Goal: Task Accomplishment & Management: Manage account settings

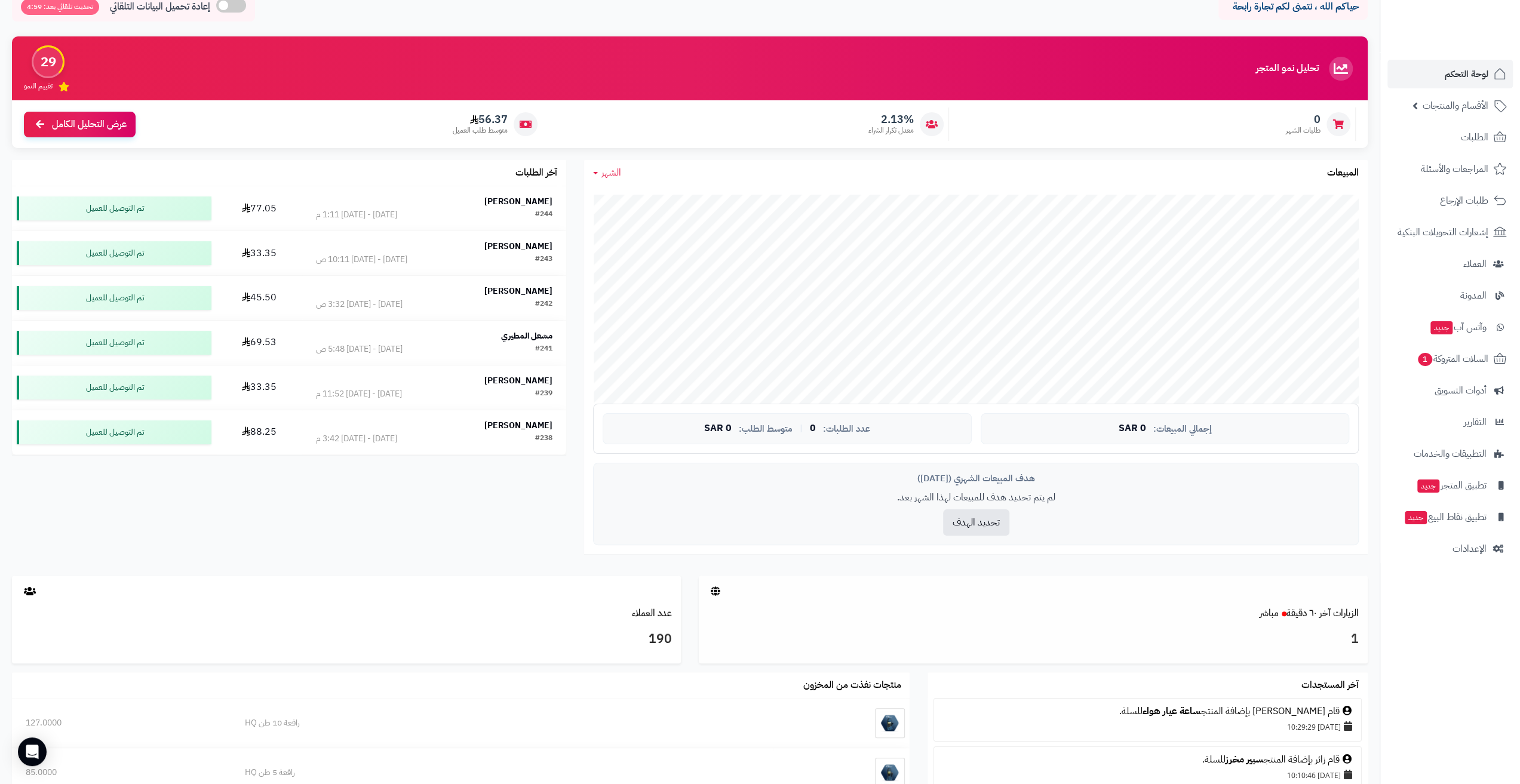
scroll to position [120, 0]
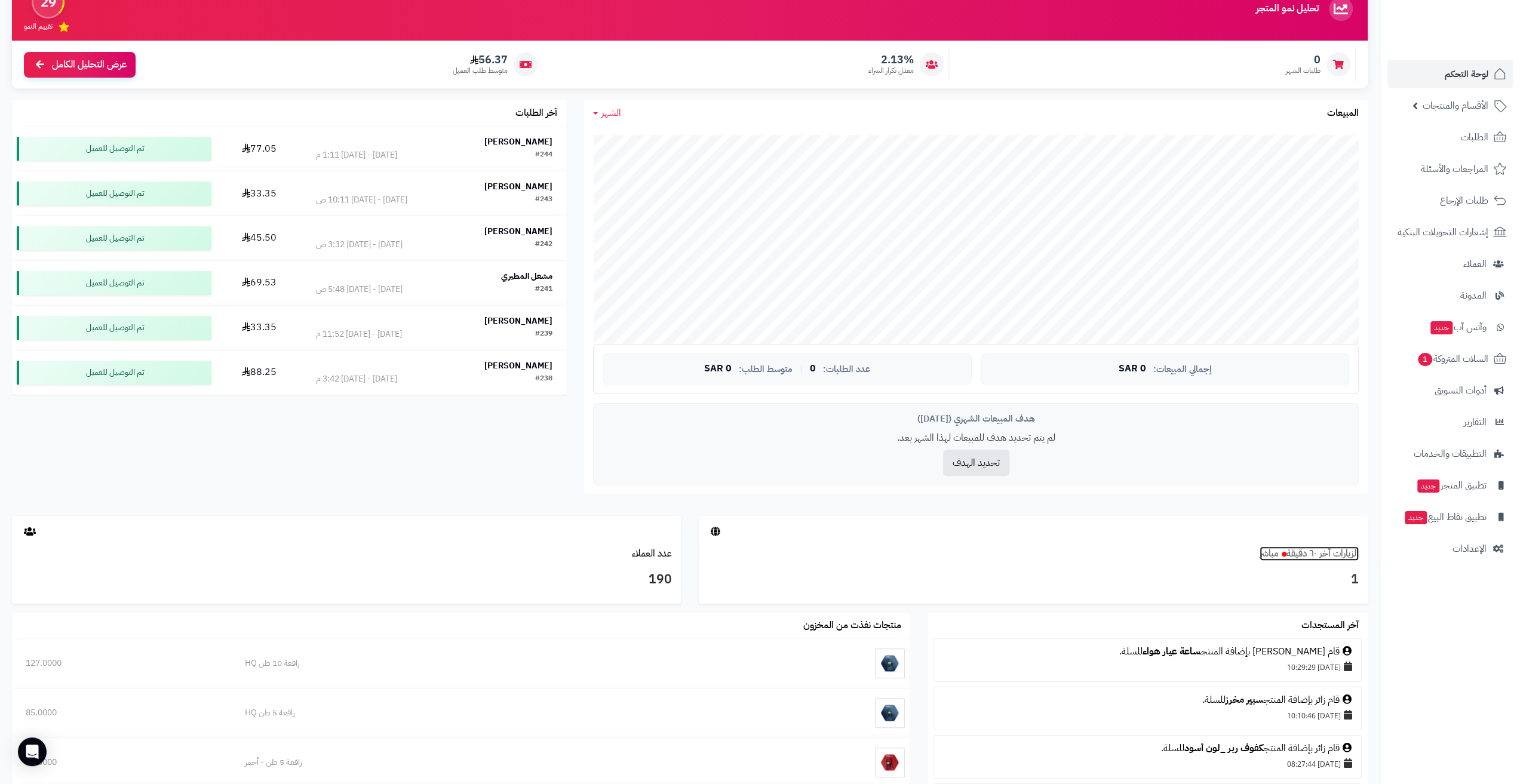
click at [1304, 557] on link "الزيارات آخر ٦٠ دقيقة مباشر" at bounding box center [1309, 553] width 99 height 14
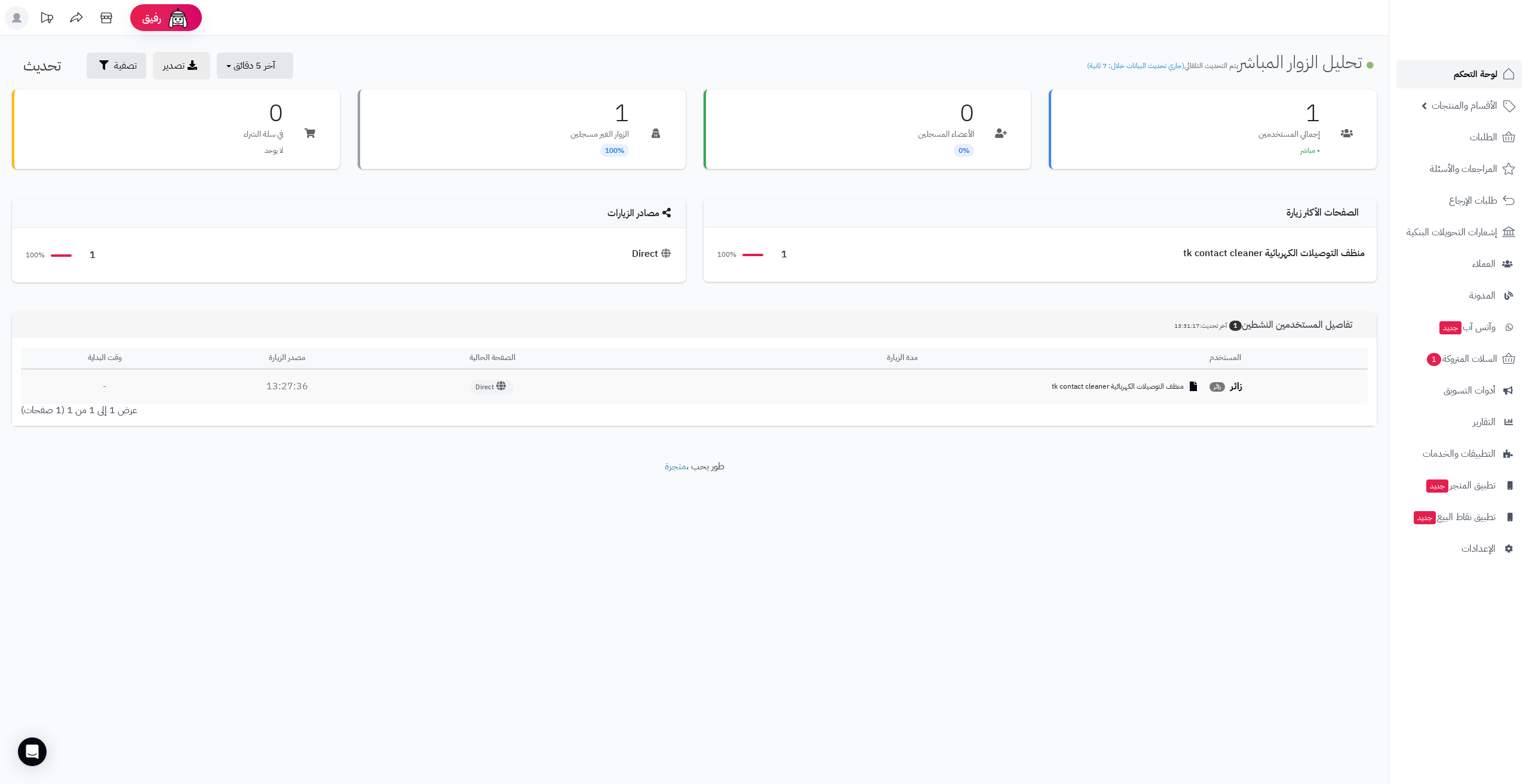
click at [1460, 75] on span "لوحة التحكم" at bounding box center [1475, 74] width 44 height 17
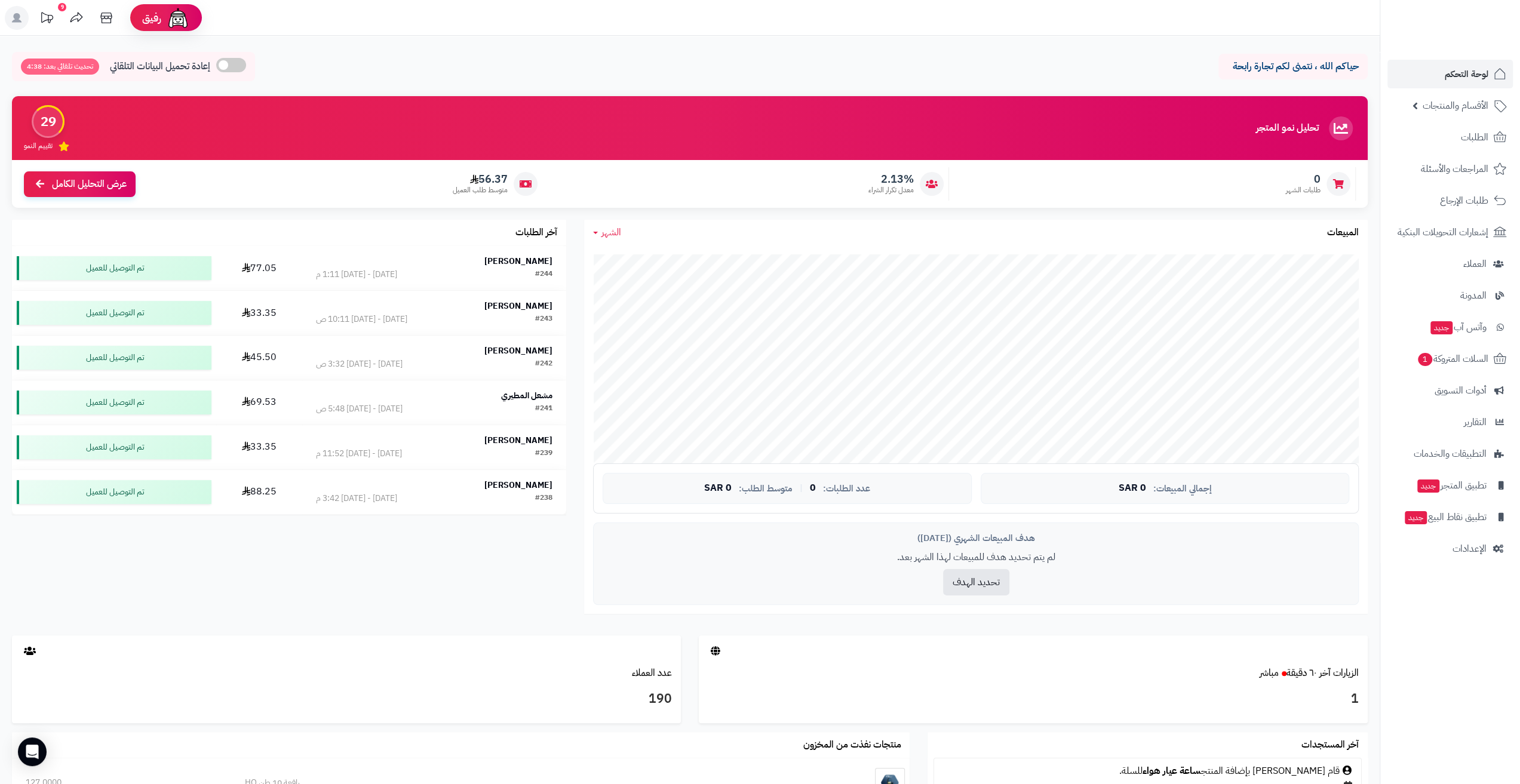
click at [180, 65] on span "إعادة تحميل البيانات التلقائي" at bounding box center [160, 67] width 100 height 14
click at [1441, 74] on link "لوحة التحكم" at bounding box center [1450, 74] width 125 height 29
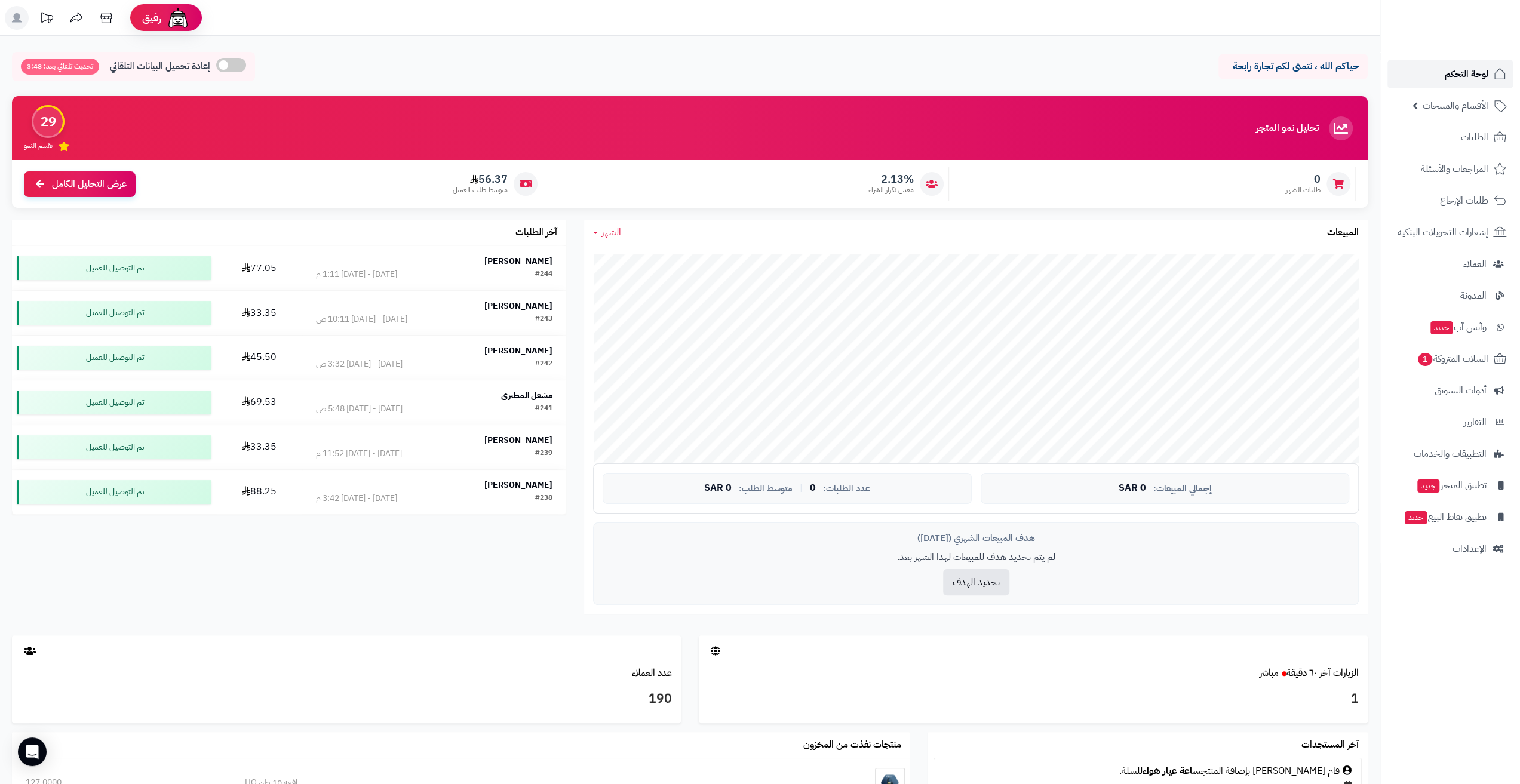
click at [1442, 66] on link "لوحة التحكم" at bounding box center [1450, 74] width 125 height 29
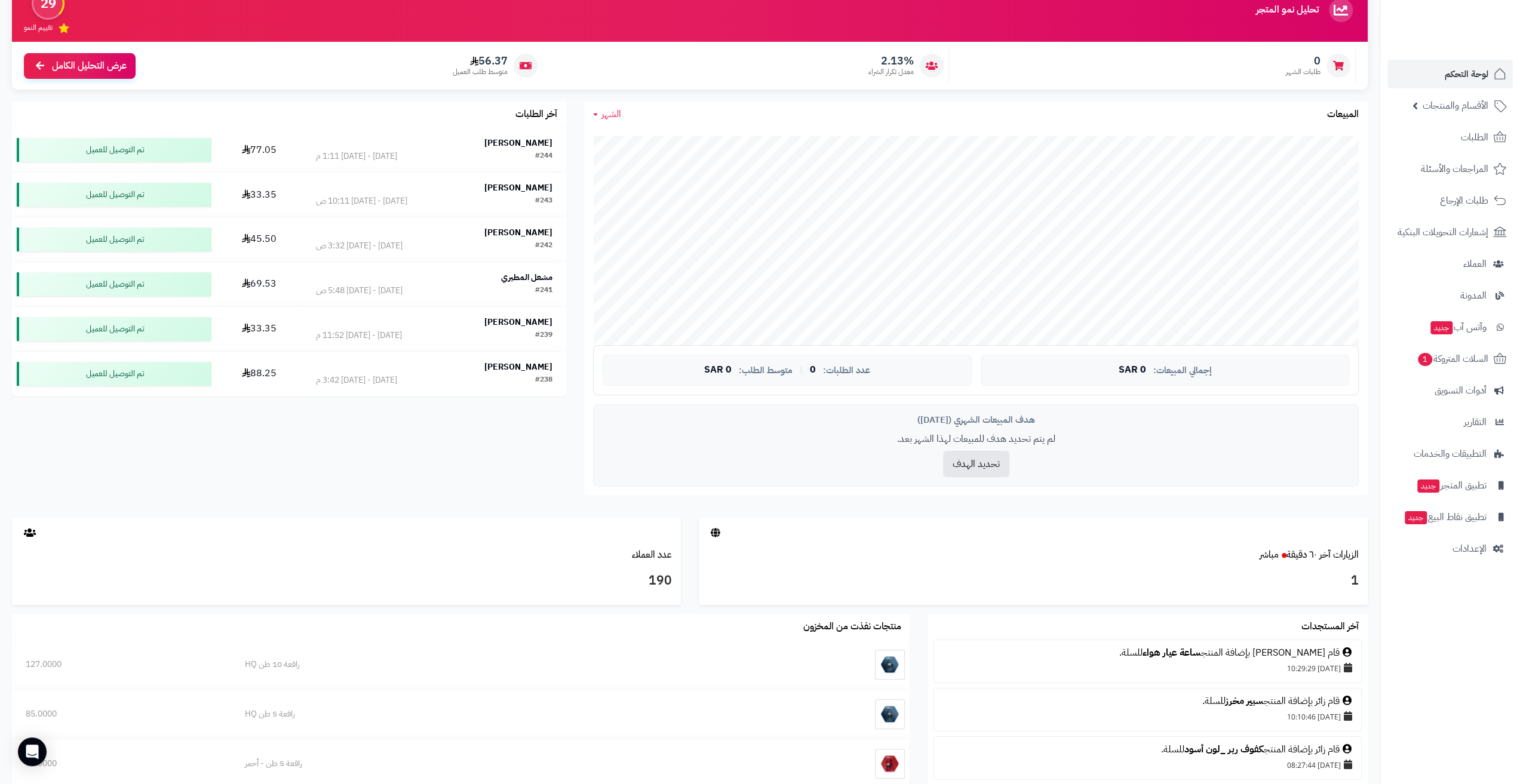
scroll to position [120, 0]
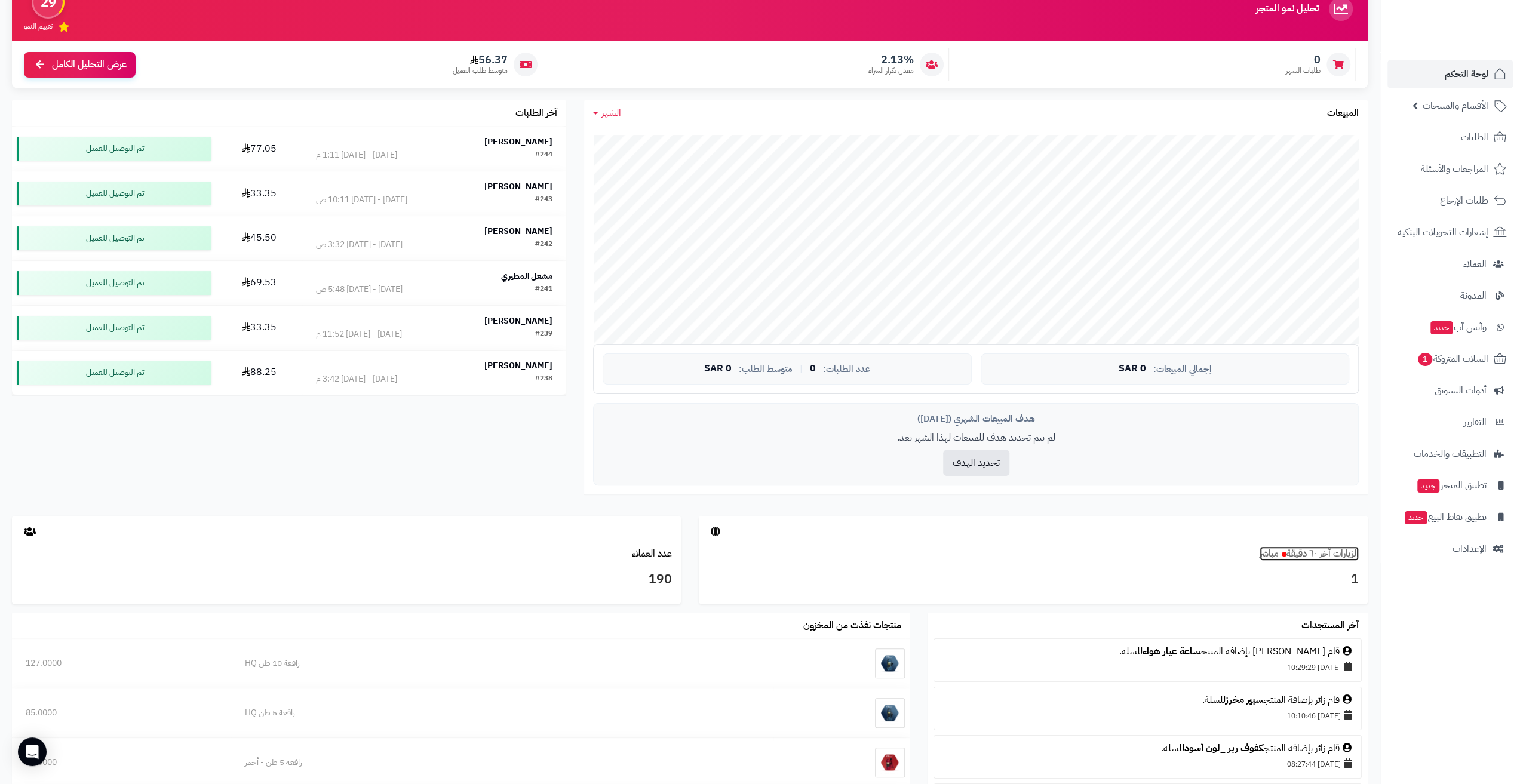
click at [1312, 553] on link "الزيارات آخر ٦٠ دقيقة مباشر" at bounding box center [1309, 553] width 99 height 14
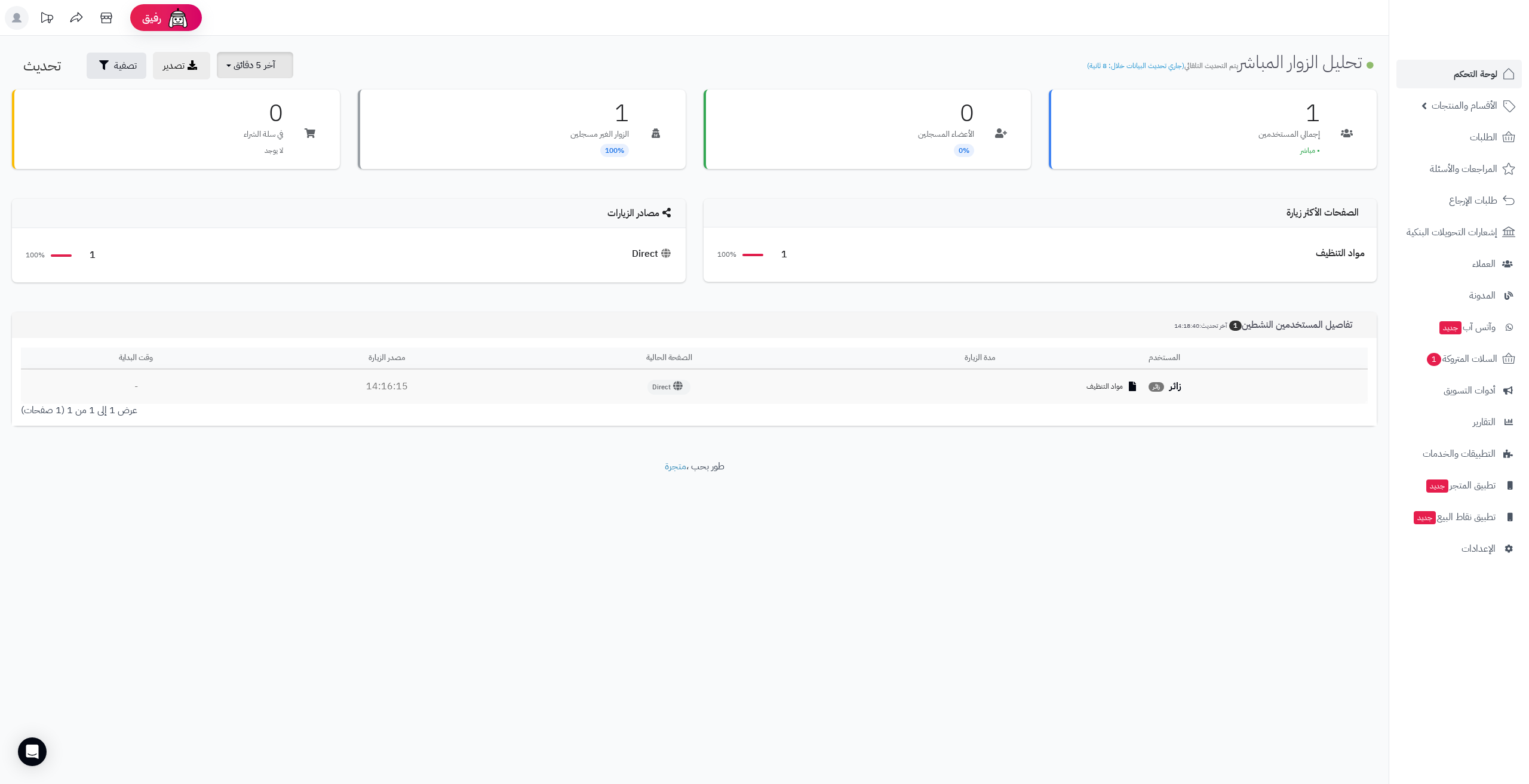
click at [233, 70] on span "آخر 5 دقائق" at bounding box center [254, 65] width 42 height 14
click at [419, 57] on div "آخر 5 دقائق آخر 5 دقائق آخر 15 دقيقة آخر 30 دقيقة تصدير تصفية تحديث تحليل الزوا…" at bounding box center [694, 66] width 1389 height 29
click at [1468, 543] on span "الإعدادات" at bounding box center [1478, 548] width 34 height 17
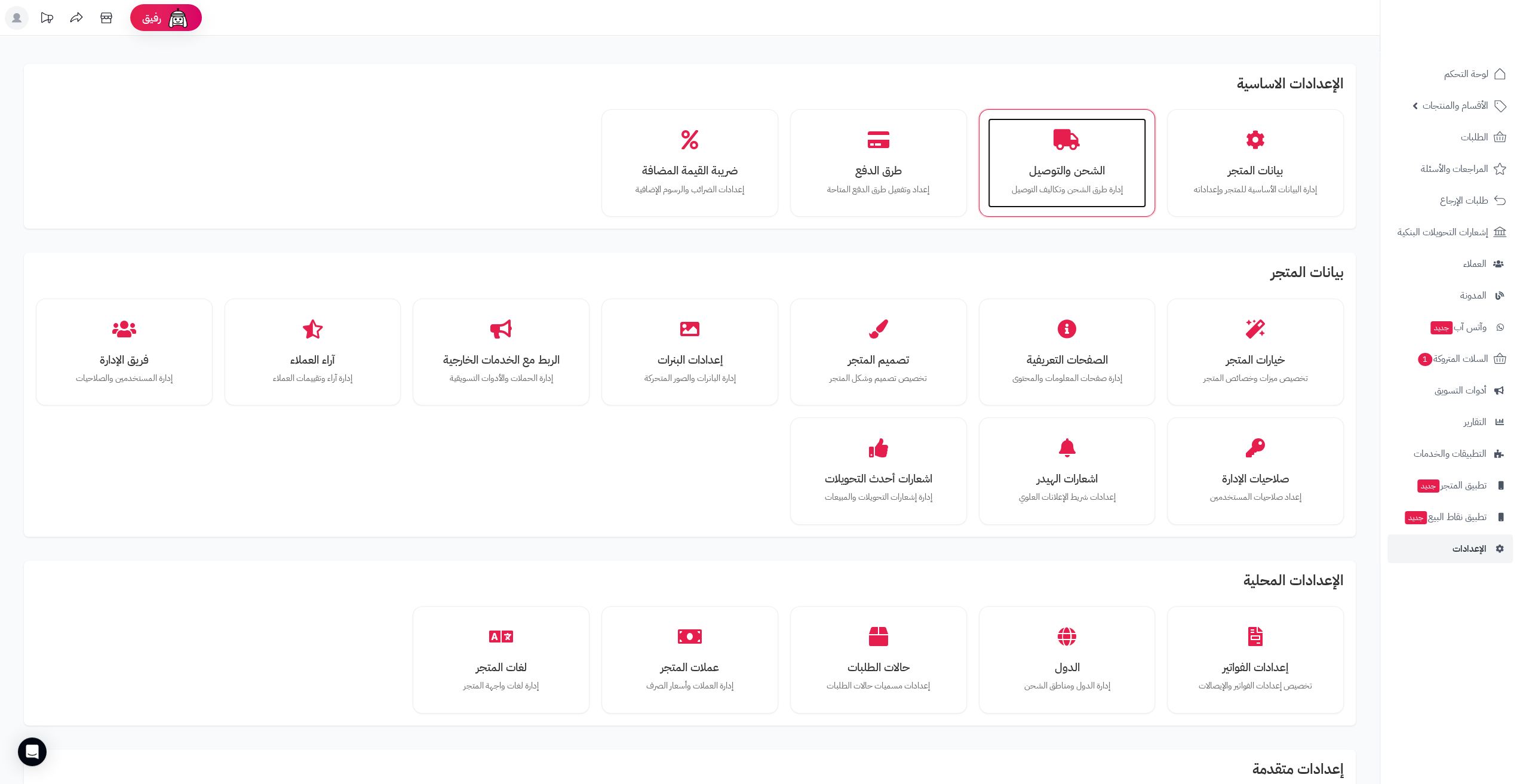
click at [1016, 179] on div "الشحن والتوصيل إدارة طرق الشحن وتكاليف التوصيل" at bounding box center [1067, 163] width 159 height 90
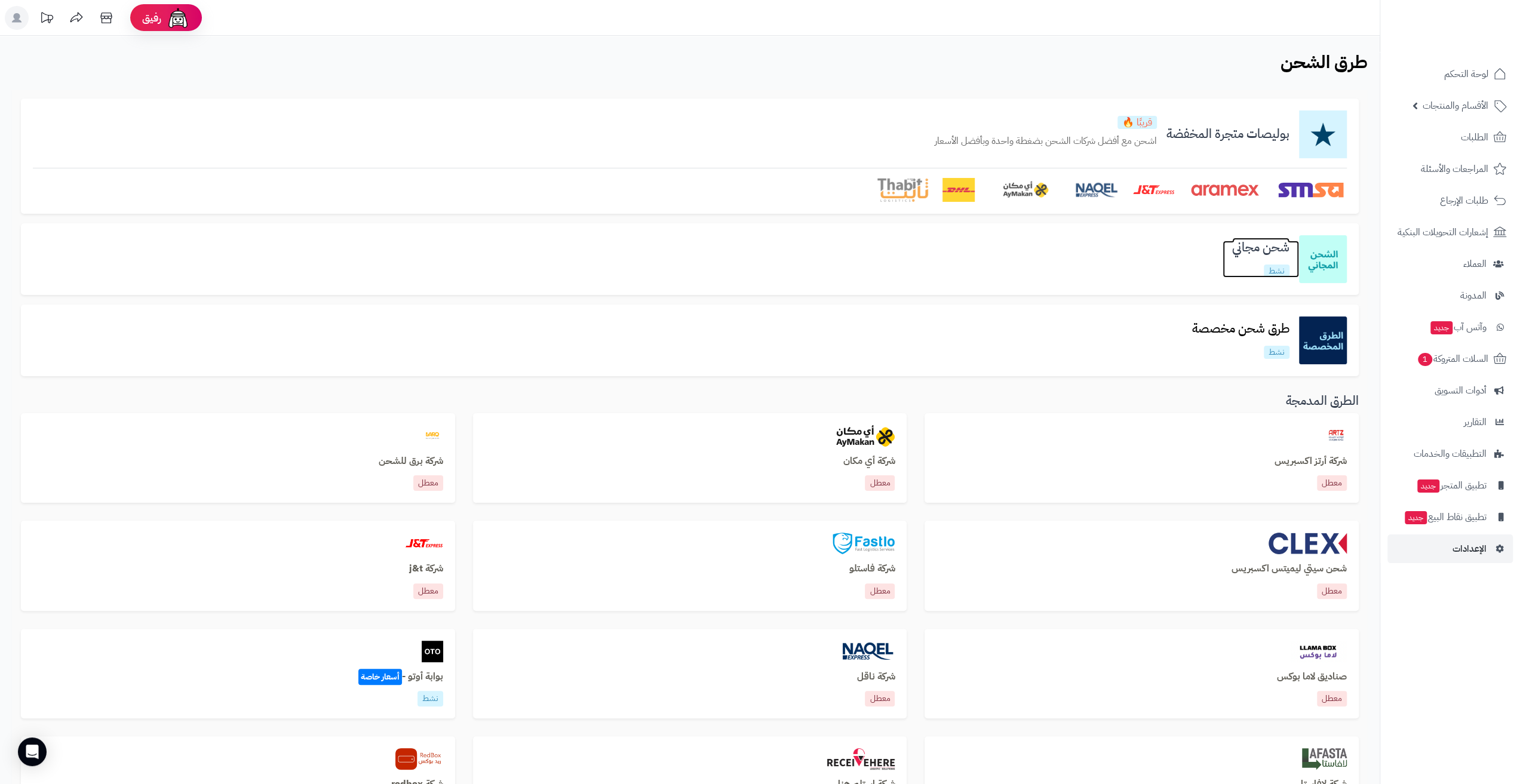
click at [1226, 256] on link "شحن مجاني نشط" at bounding box center [1261, 259] width 77 height 36
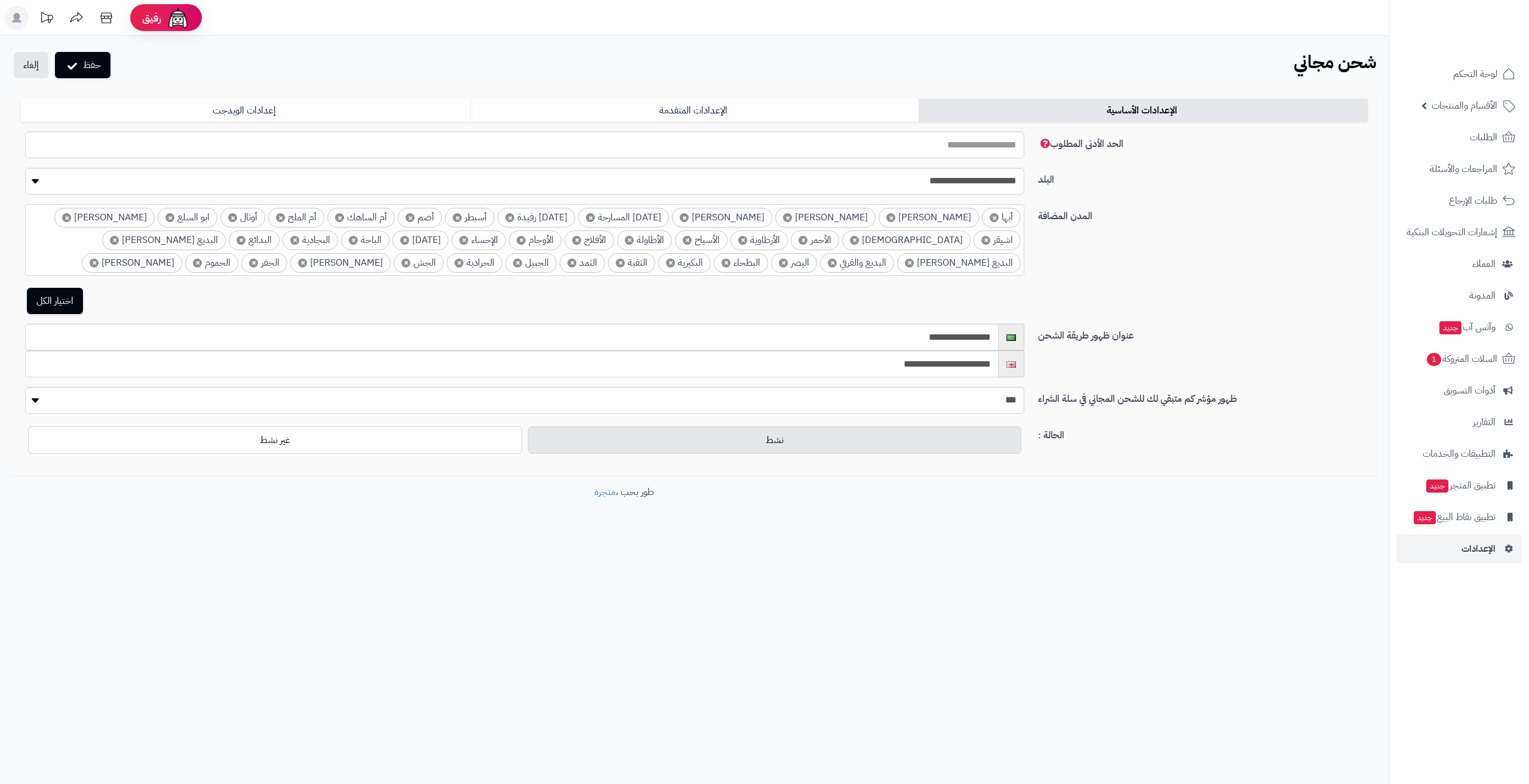
select select
click at [891, 118] on link "الإعدادات المتقدمة" at bounding box center [695, 110] width 449 height 24
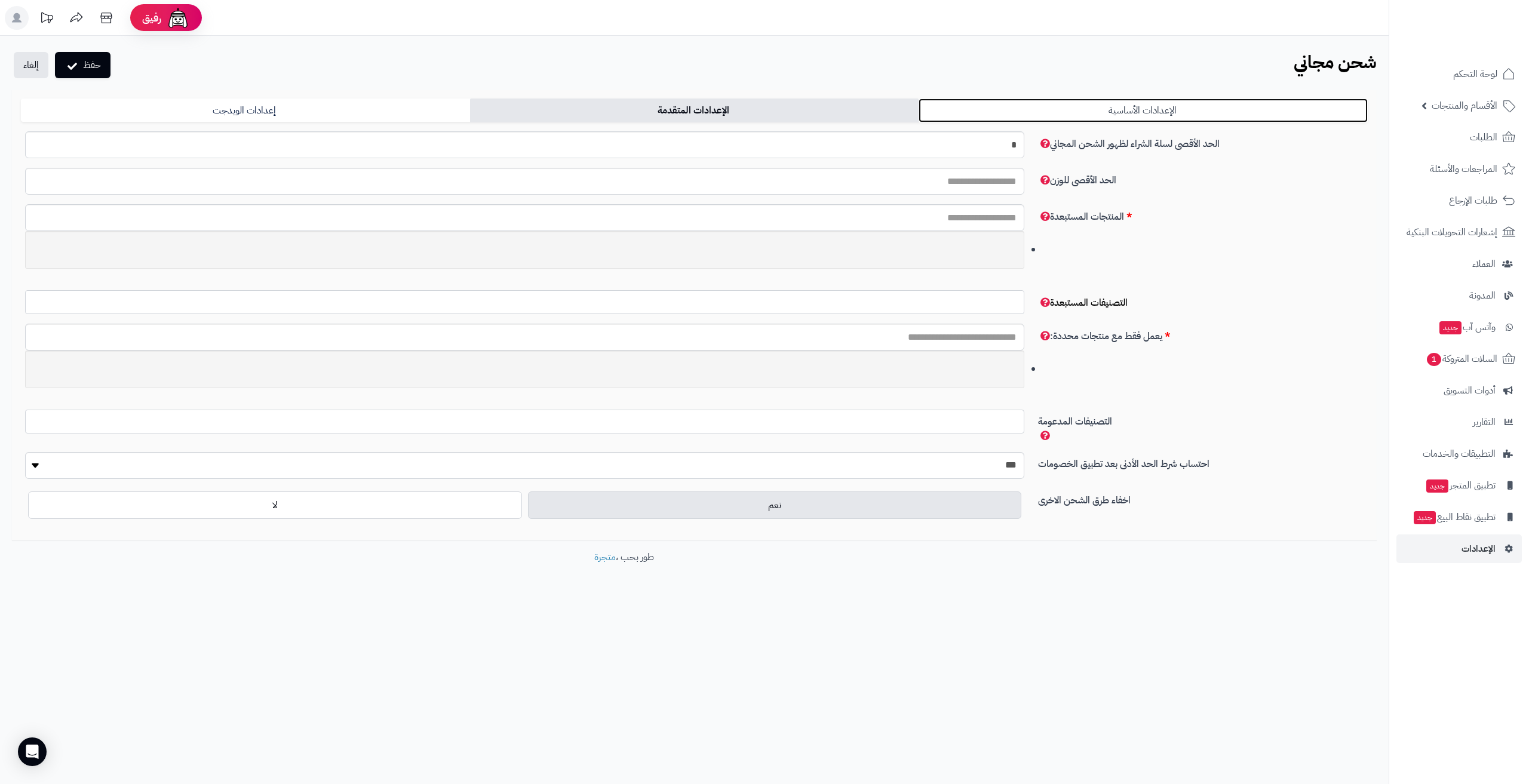
click at [972, 110] on link "الإعدادات الأساسية" at bounding box center [1143, 110] width 449 height 24
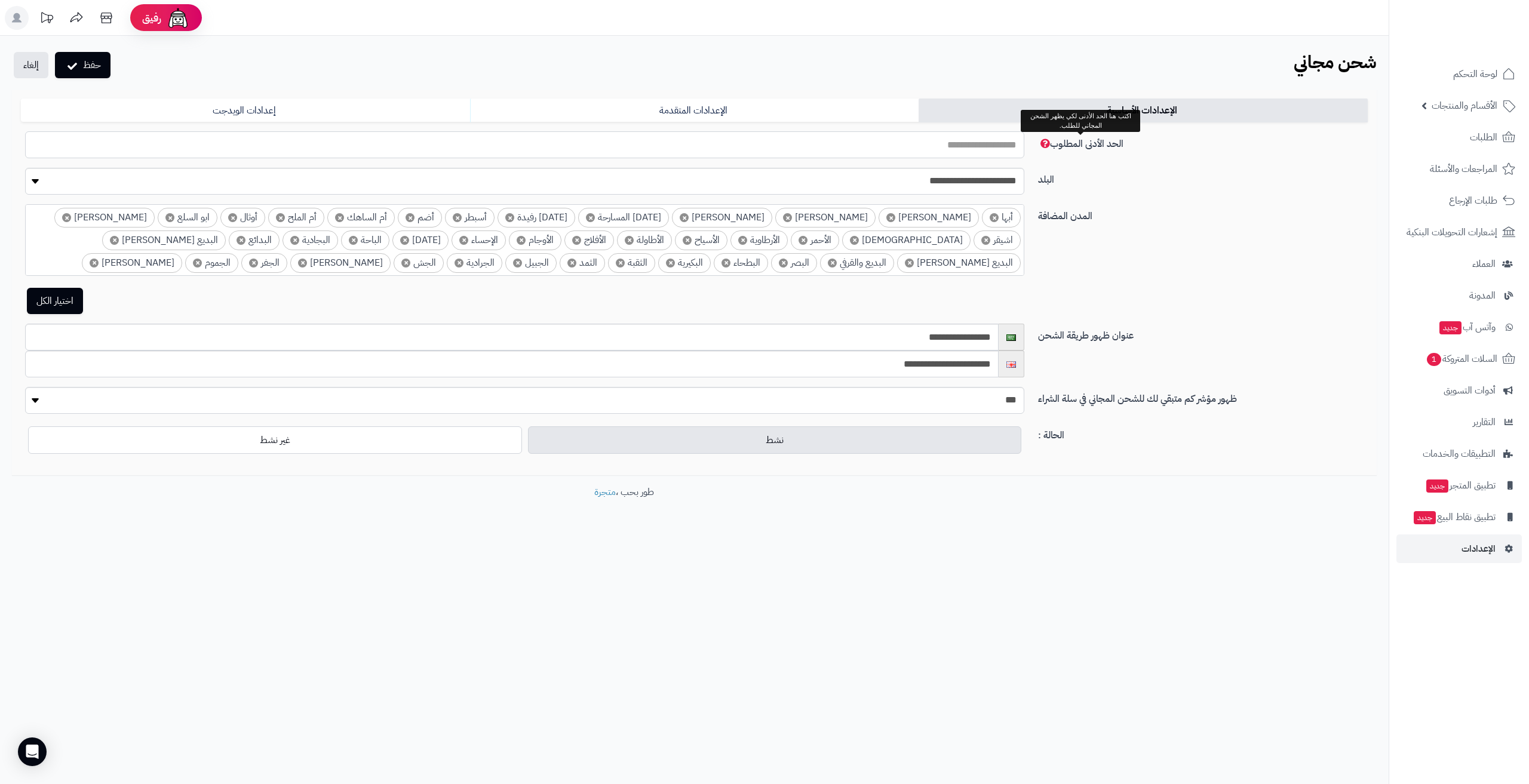
drag, startPoint x: 995, startPoint y: 148, endPoint x: 1043, endPoint y: 148, distance: 48.0
click at [1043, 148] on div "الحد الأدنى المطلوب *" at bounding box center [694, 150] width 1356 height 36
type input "**"
click at [1153, 188] on div "**********" at bounding box center [694, 186] width 1356 height 36
click at [93, 69] on button "حفظ" at bounding box center [82, 64] width 55 height 26
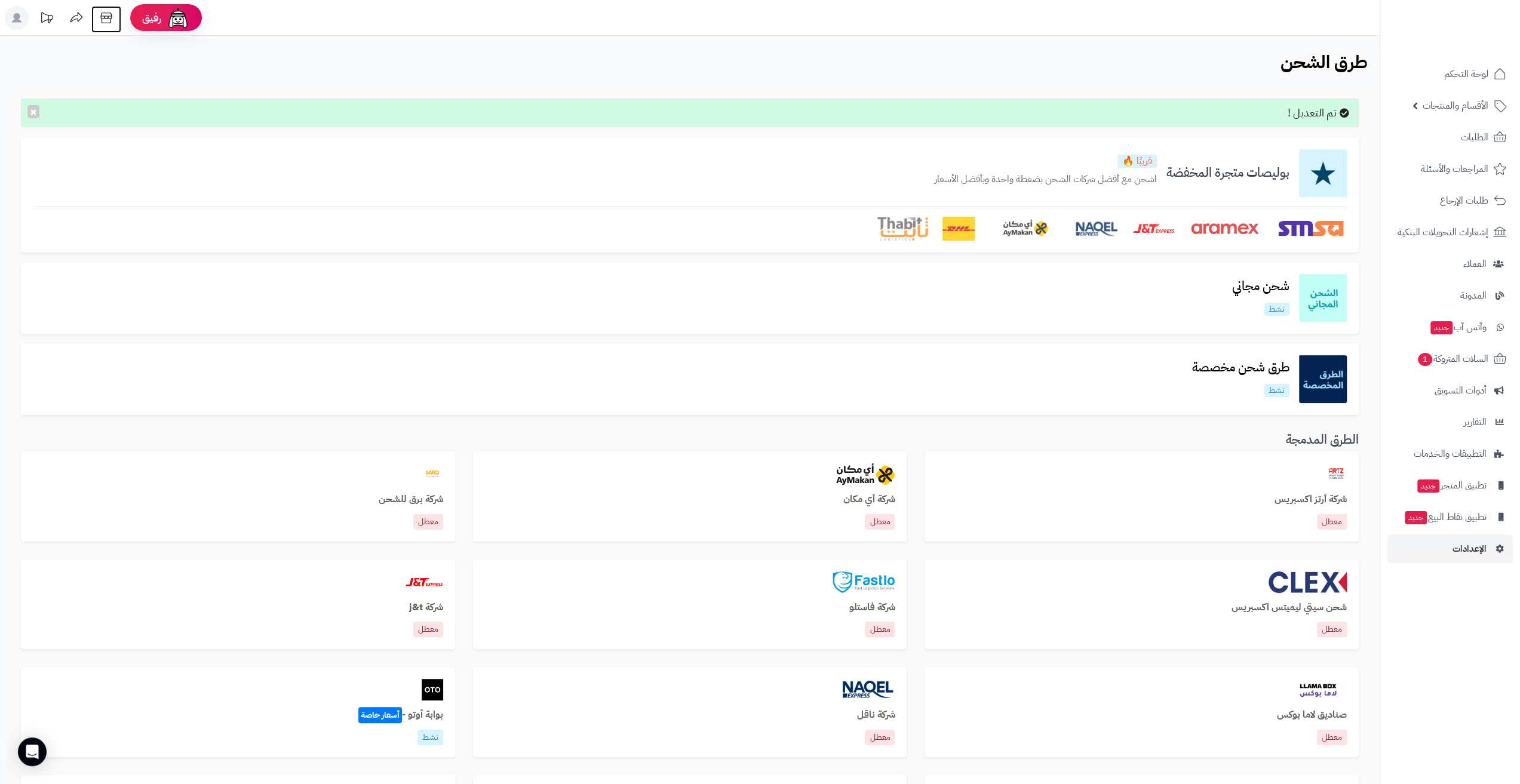
click at [110, 22] on icon at bounding box center [106, 18] width 24 height 24
click at [1448, 555] on link "الإعدادات" at bounding box center [1450, 548] width 125 height 29
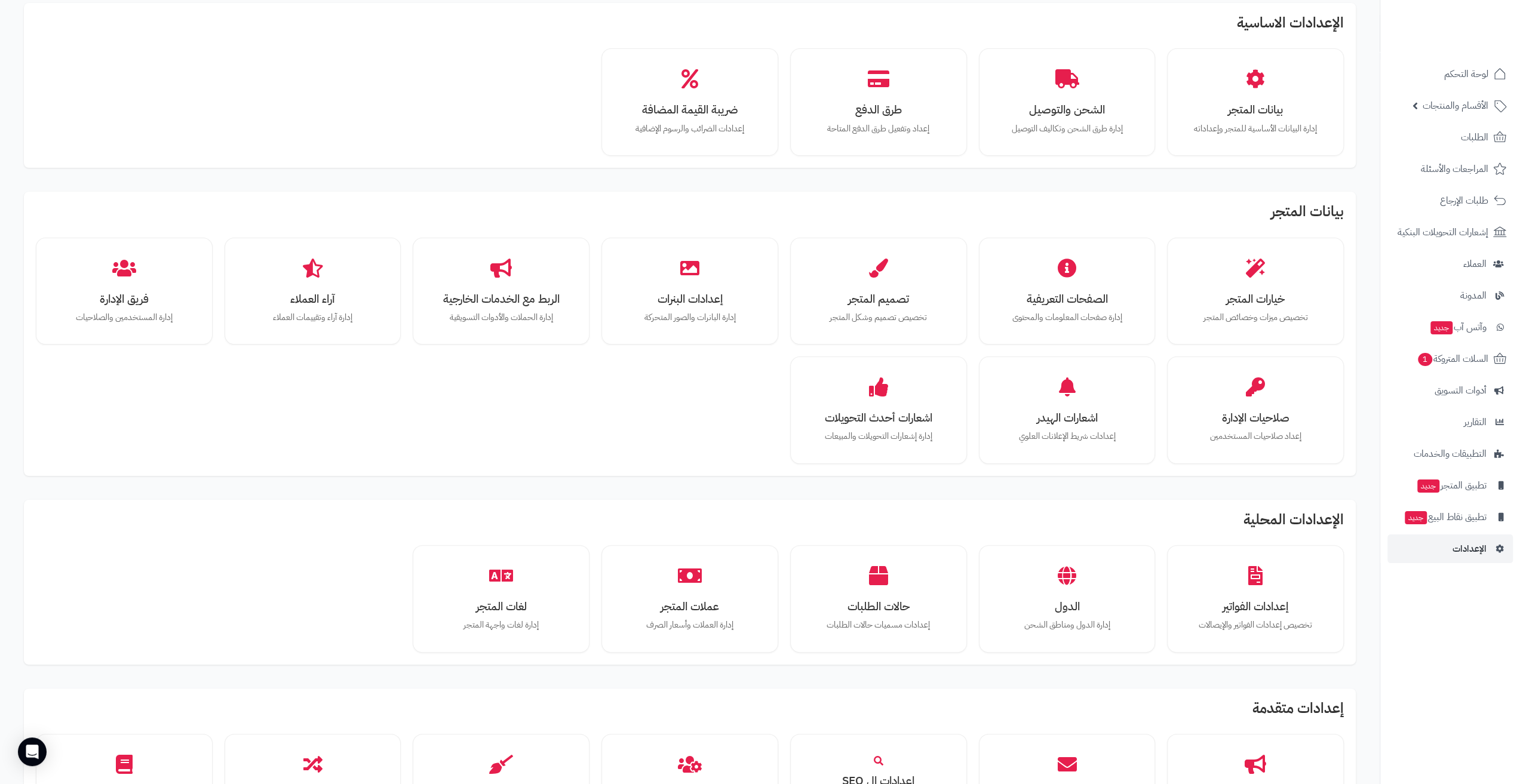
scroll to position [120, 0]
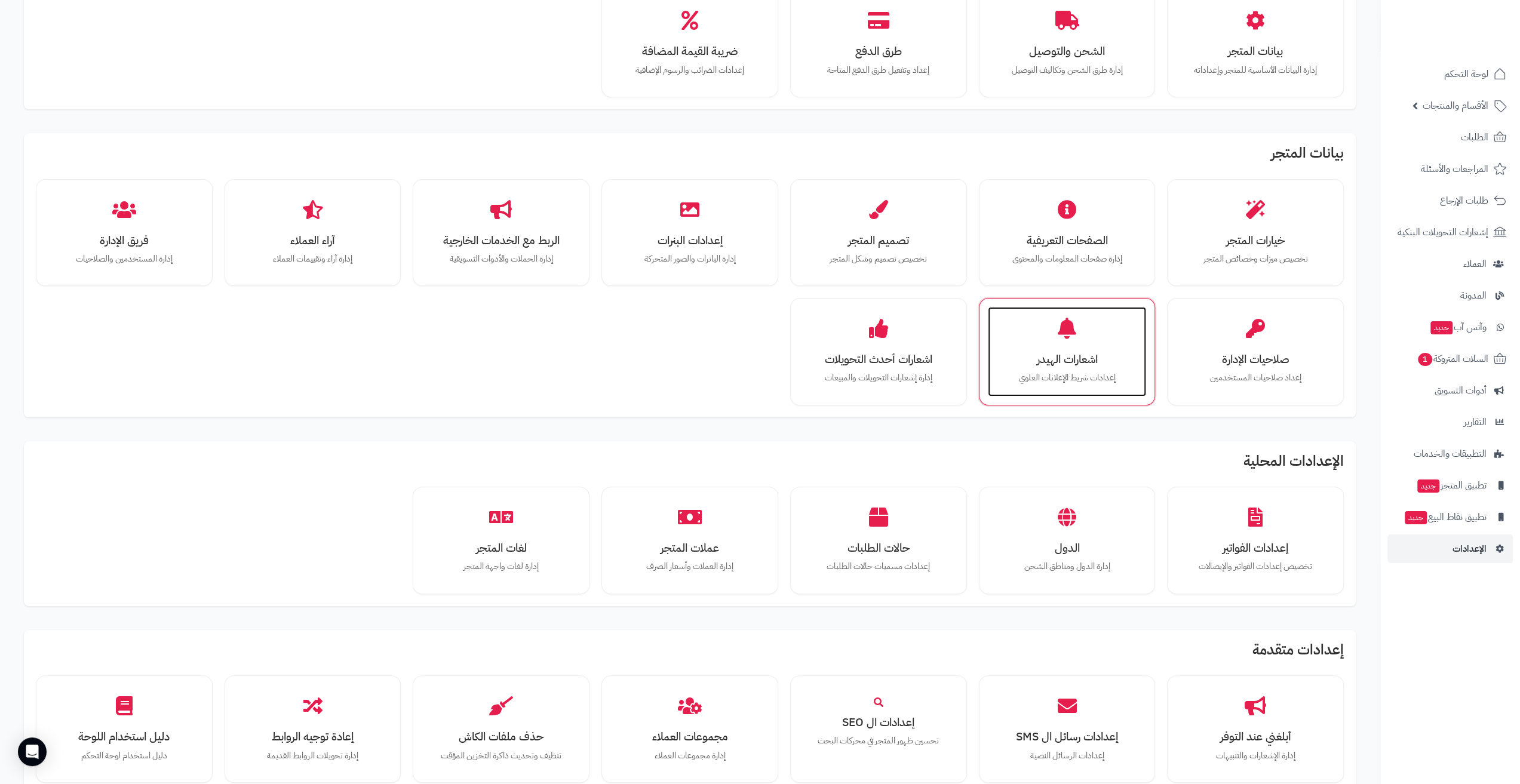
click at [1062, 358] on h3 "اشعارات الهيدر" at bounding box center [1067, 359] width 135 height 12
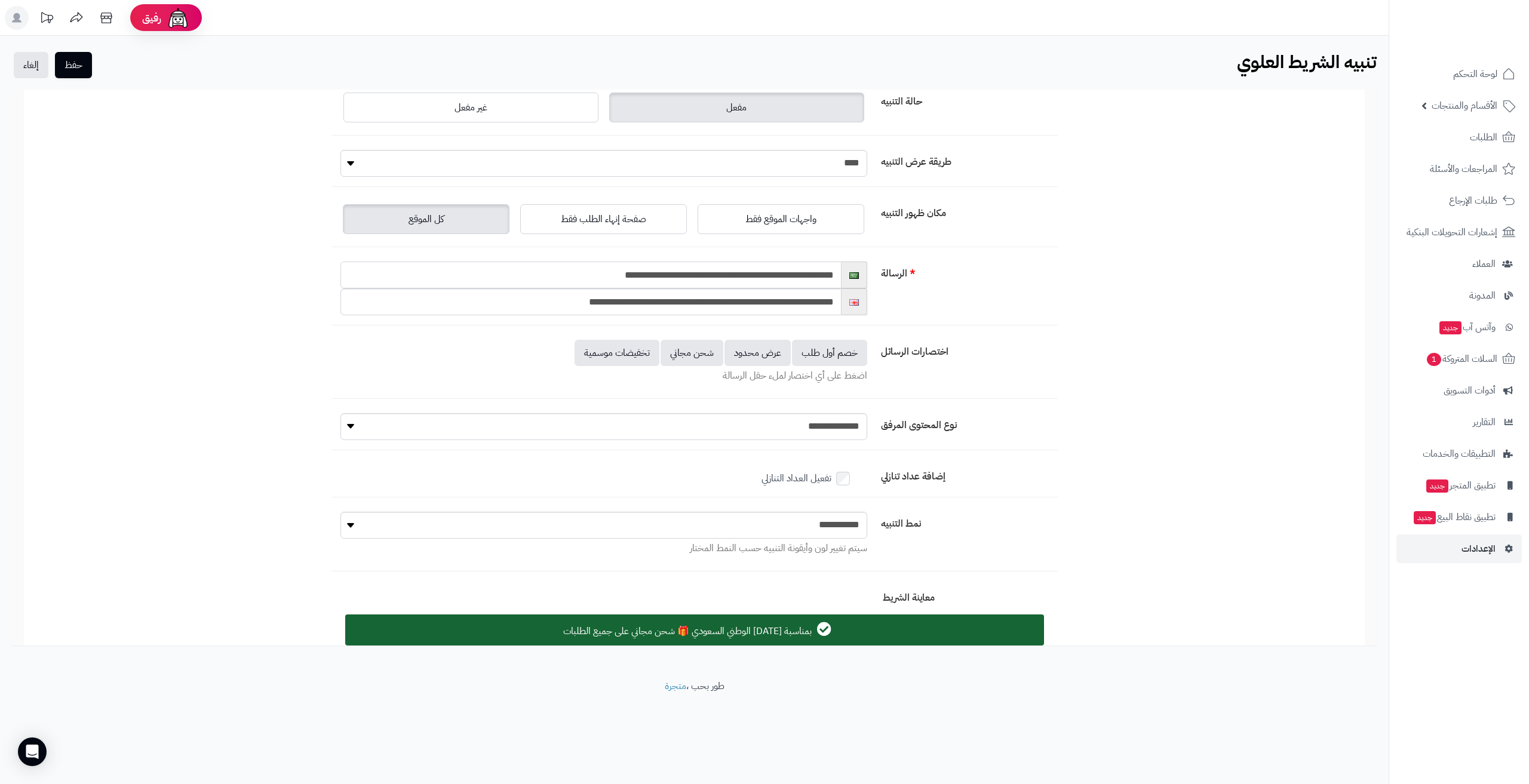
click at [589, 275] on input "**********" at bounding box center [591, 275] width 501 height 27
paste input "**********"
drag, startPoint x: 548, startPoint y: 278, endPoint x: 559, endPoint y: 280, distance: 11.2
click at [559, 280] on input "**********" at bounding box center [591, 275] width 501 height 27
type input "**********"
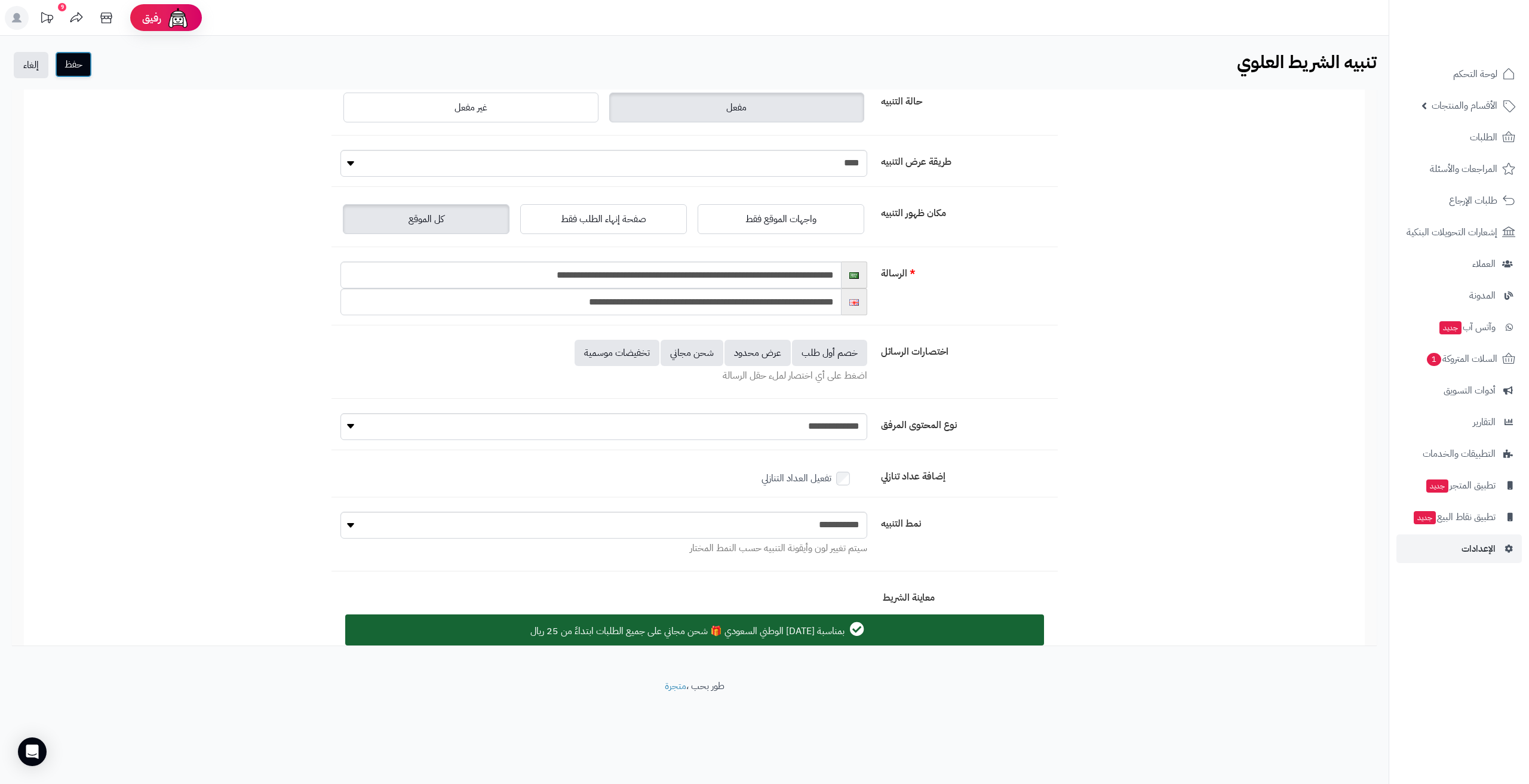
click at [71, 67] on button "حفظ" at bounding box center [73, 64] width 37 height 26
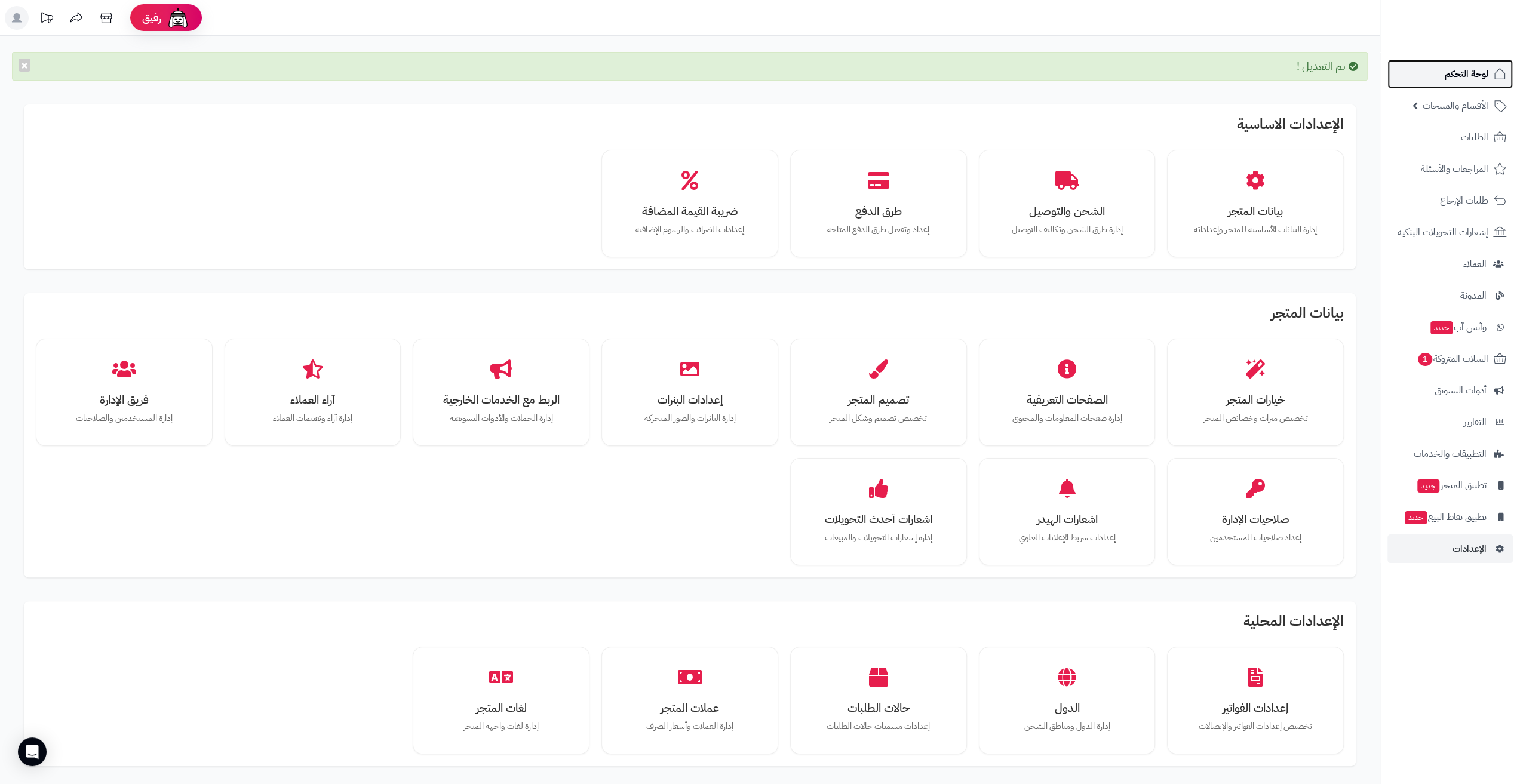
click at [1441, 82] on link "لوحة التحكم" at bounding box center [1450, 74] width 125 height 29
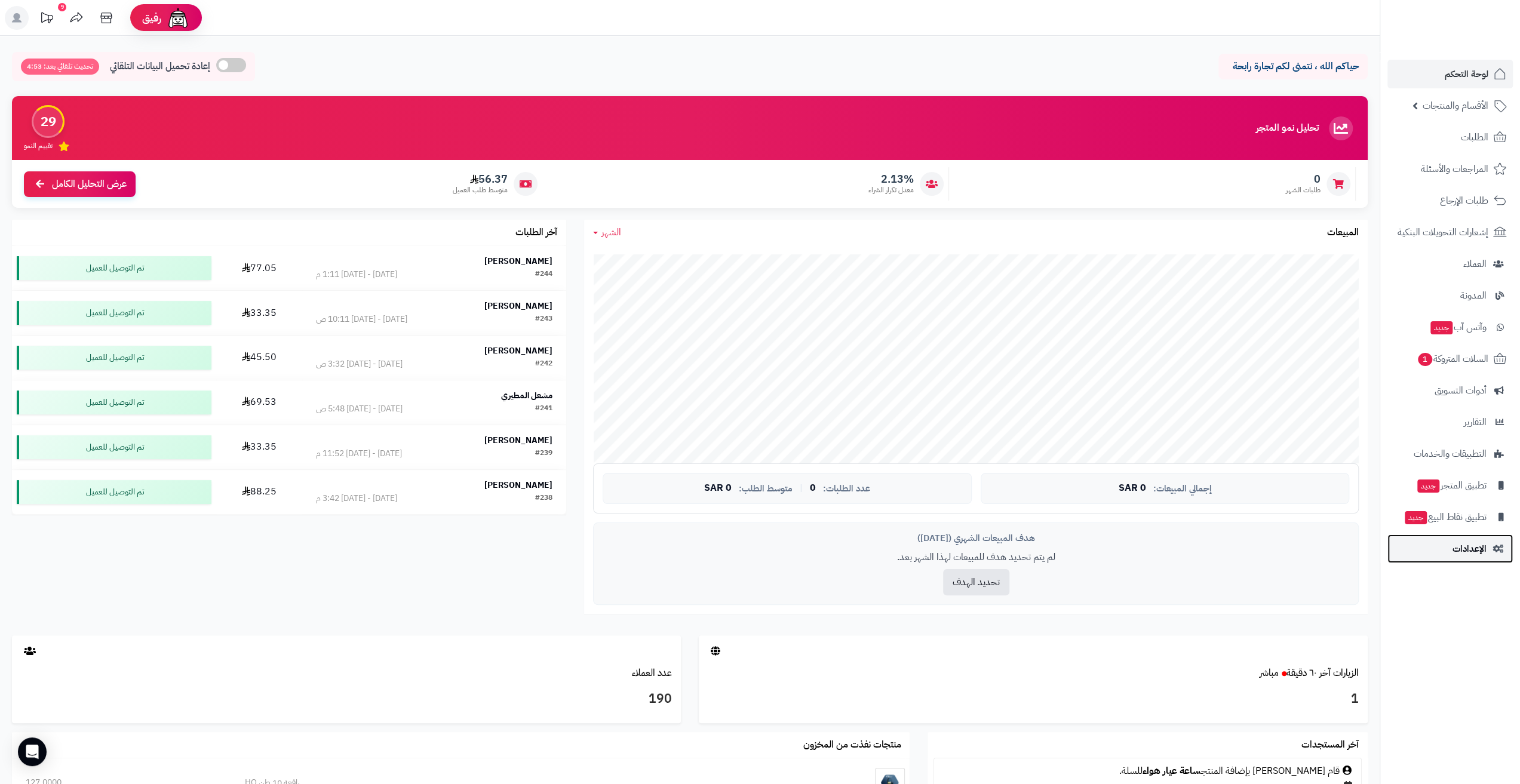
click at [1451, 552] on link "الإعدادات" at bounding box center [1450, 548] width 125 height 29
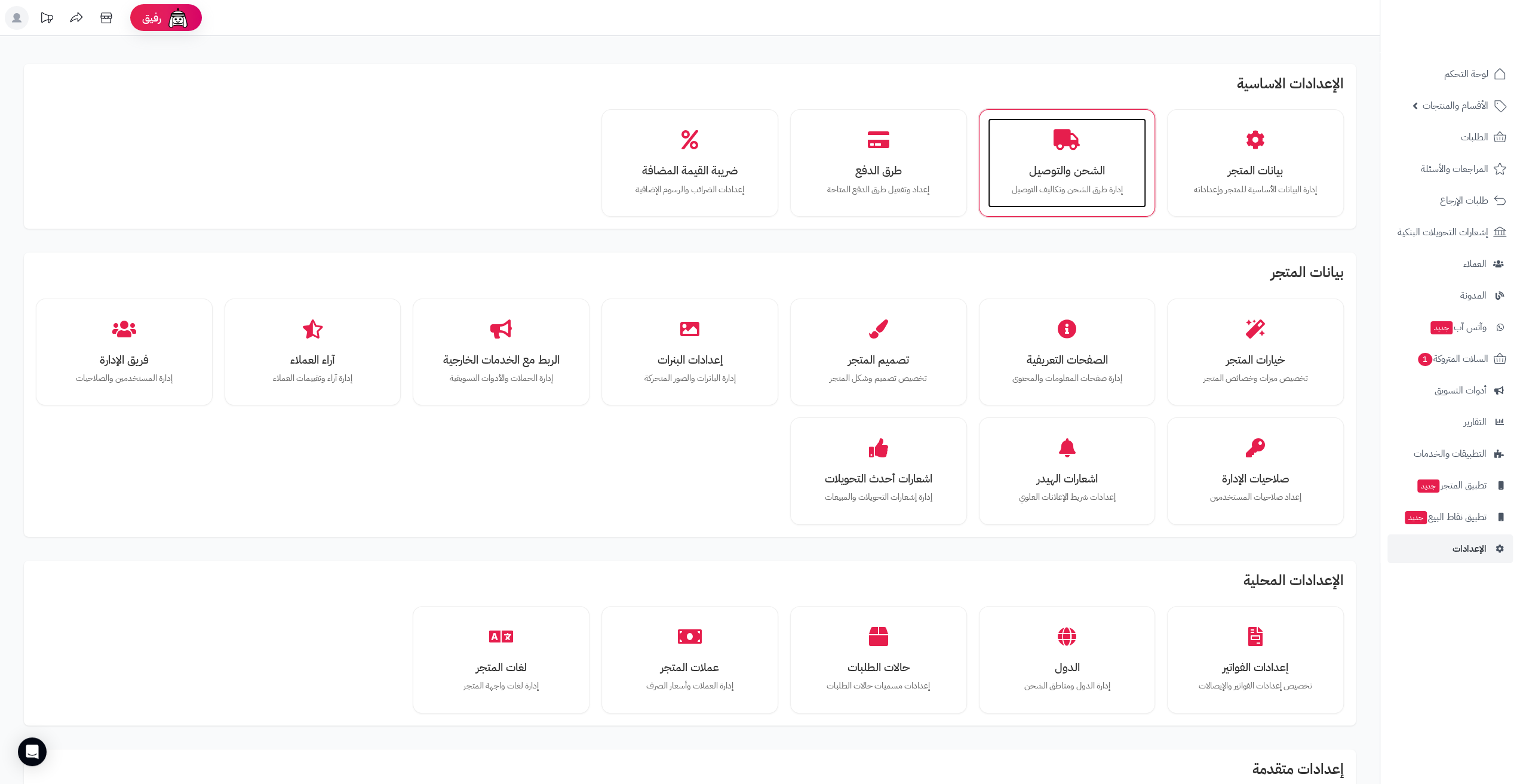
click at [1026, 185] on p "إدارة طرق الشحن وتكاليف التوصيل" at bounding box center [1067, 189] width 135 height 13
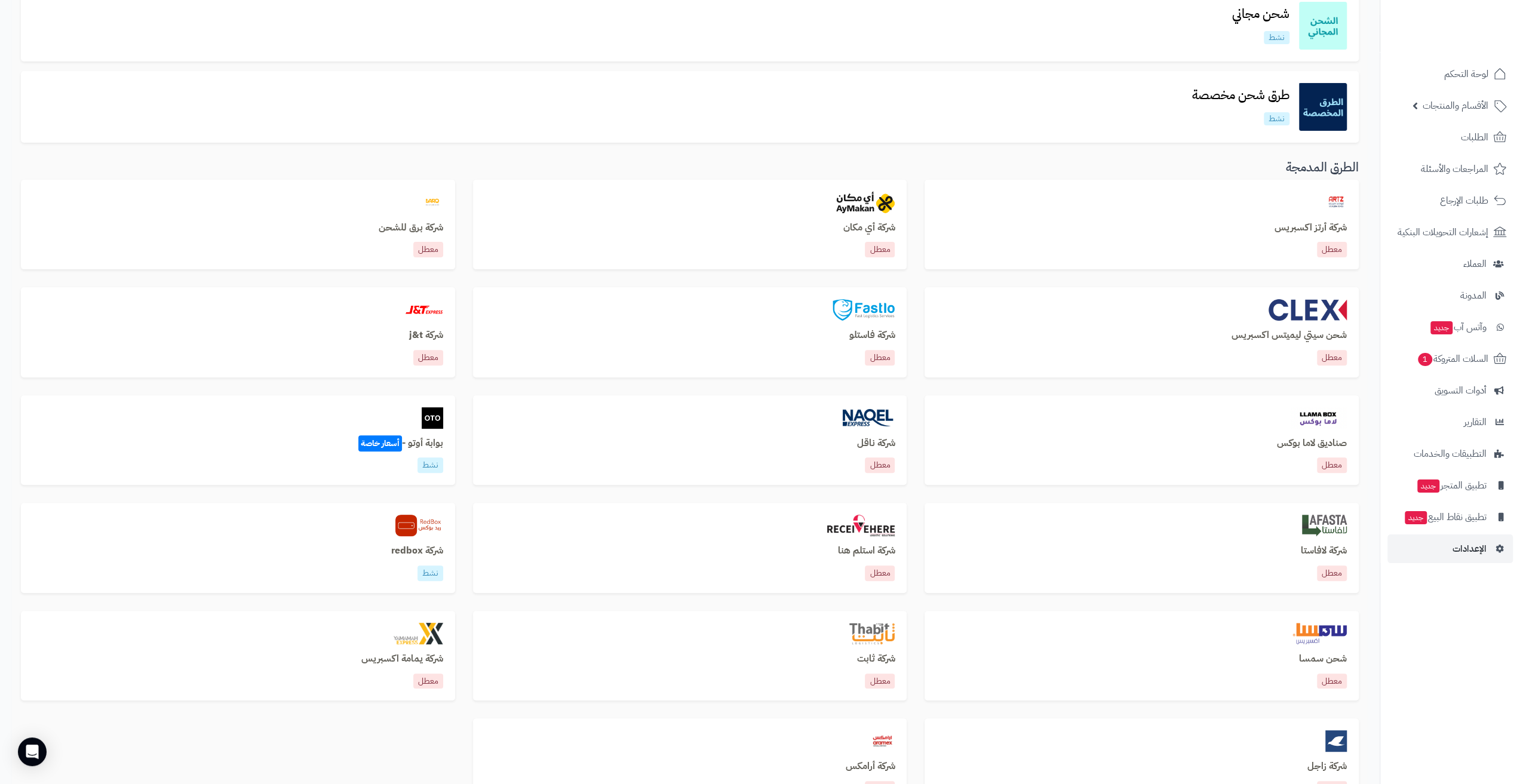
scroll to position [239, 0]
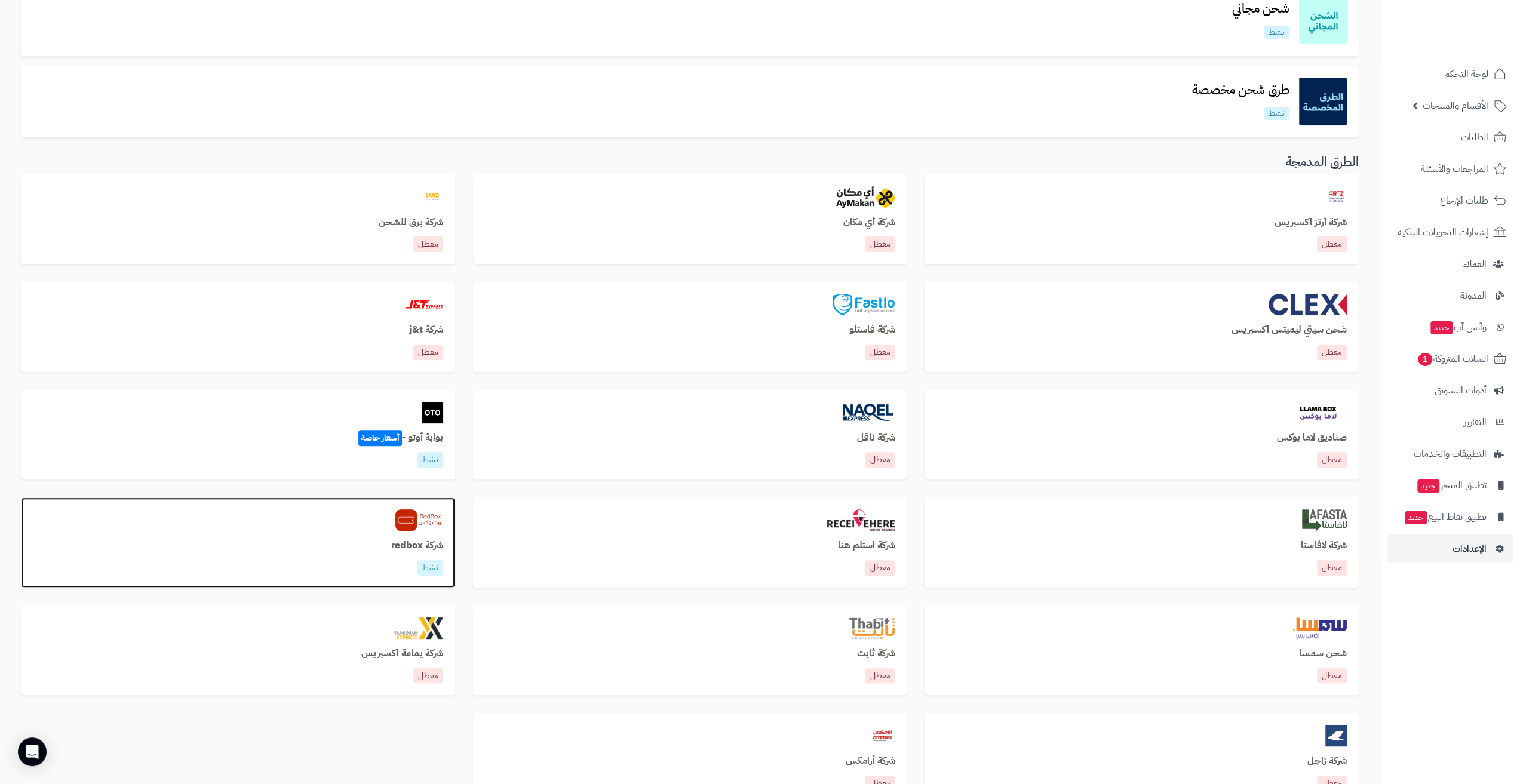
click at [333, 530] on div at bounding box center [238, 520] width 410 height 21
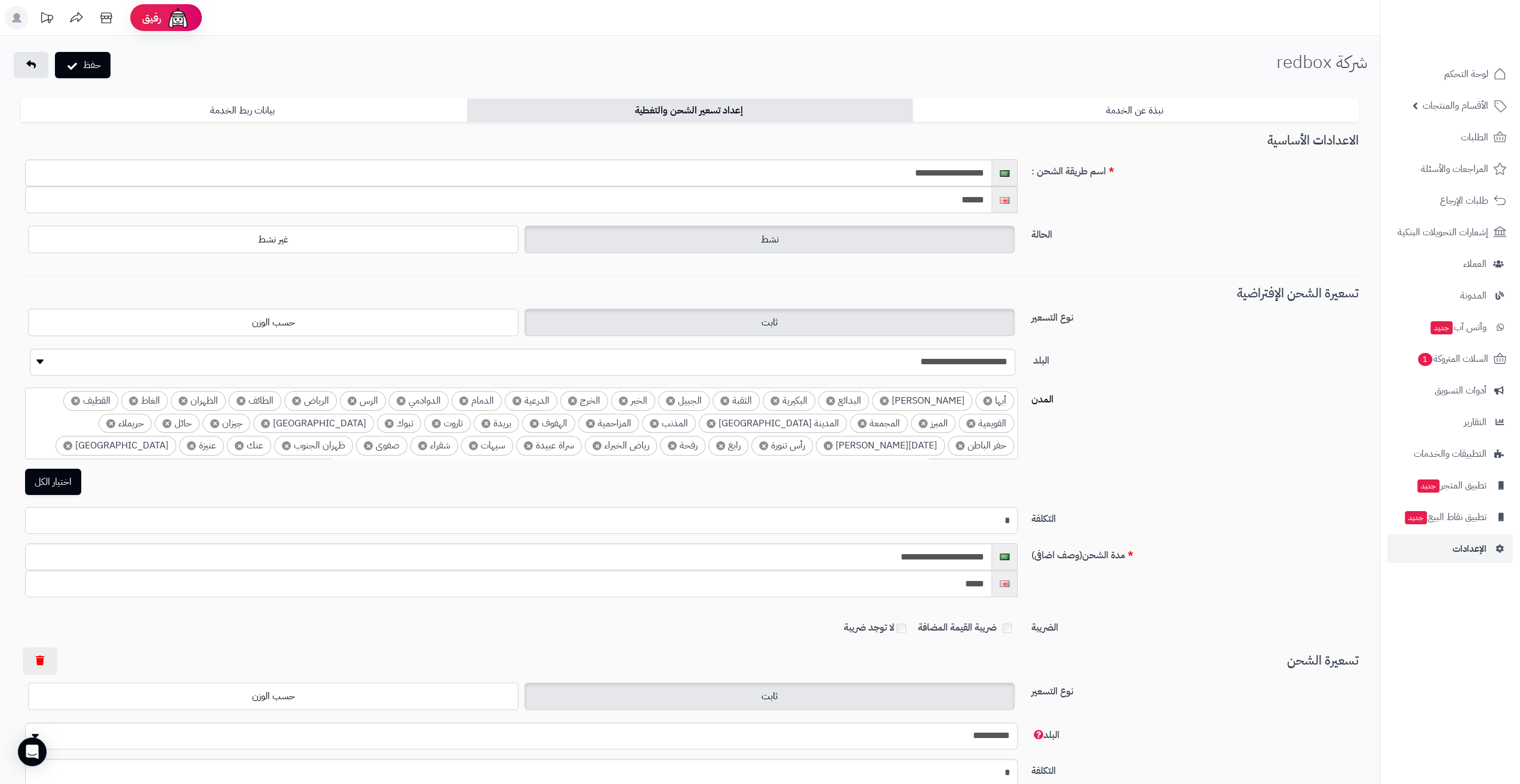
drag, startPoint x: 981, startPoint y: 523, endPoint x: 1069, endPoint y: 522, distance: 88.0
click at [1069, 522] on div "التكلفة *" at bounding box center [690, 525] width 1347 height 36
type input "**"
click at [1114, 517] on label "التكلفة" at bounding box center [1195, 516] width 337 height 19
click at [1017, 517] on input "**" at bounding box center [521, 520] width 993 height 27
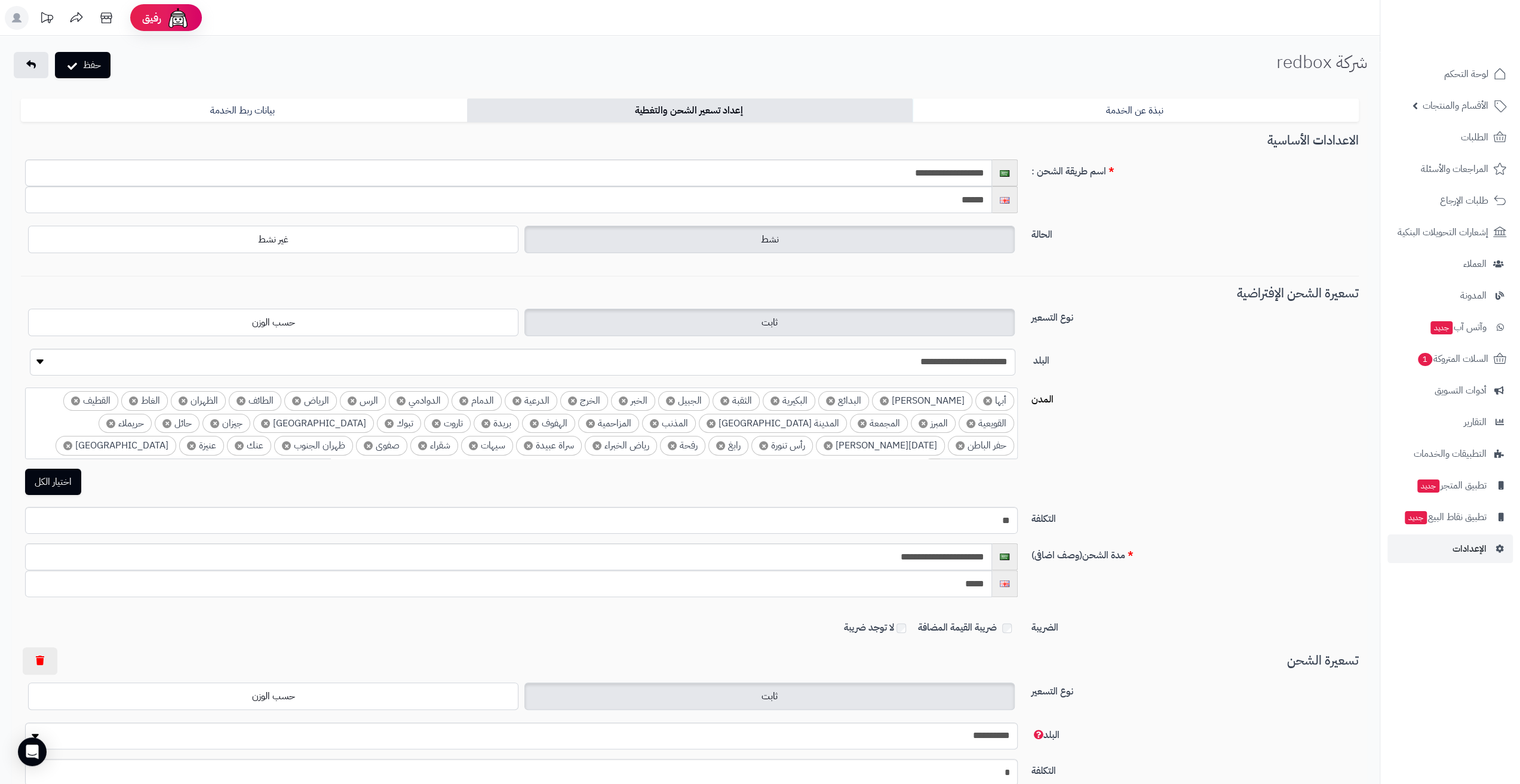
click at [84, 80] on div "حفظ شركة redbox الرئيسية الإضافات شركة redbox نبذة عن الخدمة إعداد تسعير الشحن …" at bounding box center [690, 628] width 1380 height 1184
click at [75, 65] on icon "submit" at bounding box center [72, 64] width 9 height 12
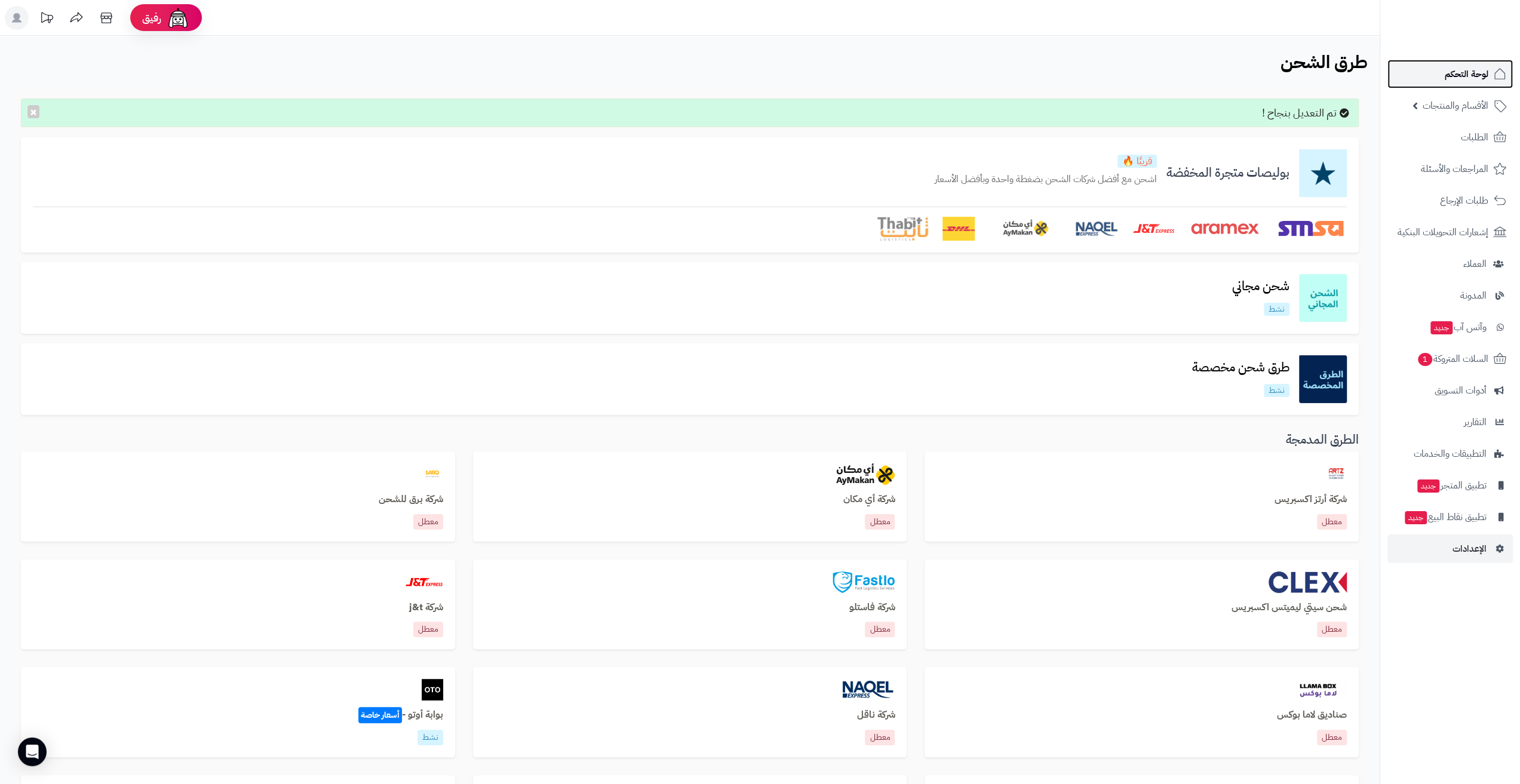
click at [1456, 80] on span "لوحة التحكم" at bounding box center [1466, 74] width 44 height 17
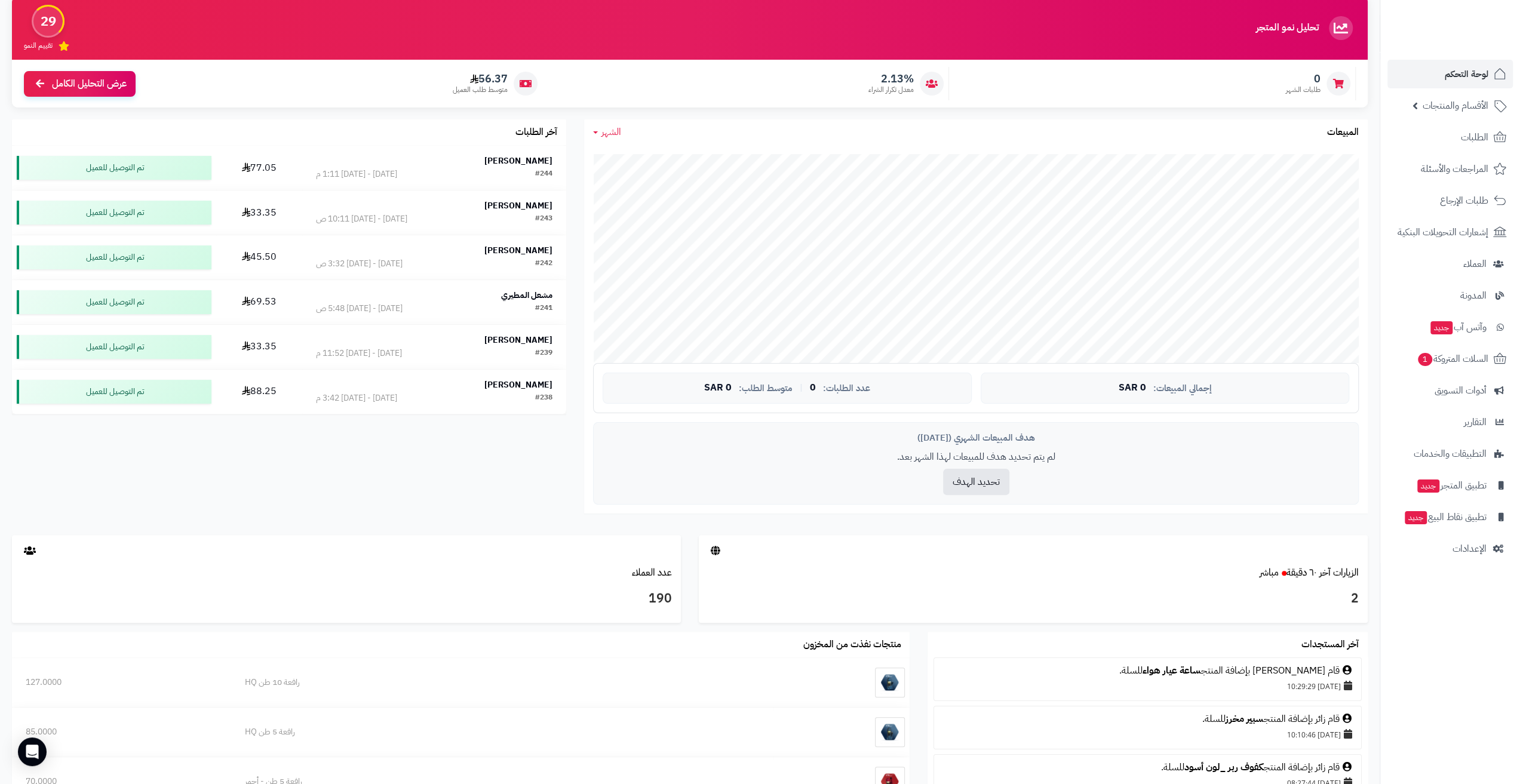
scroll to position [120, 0]
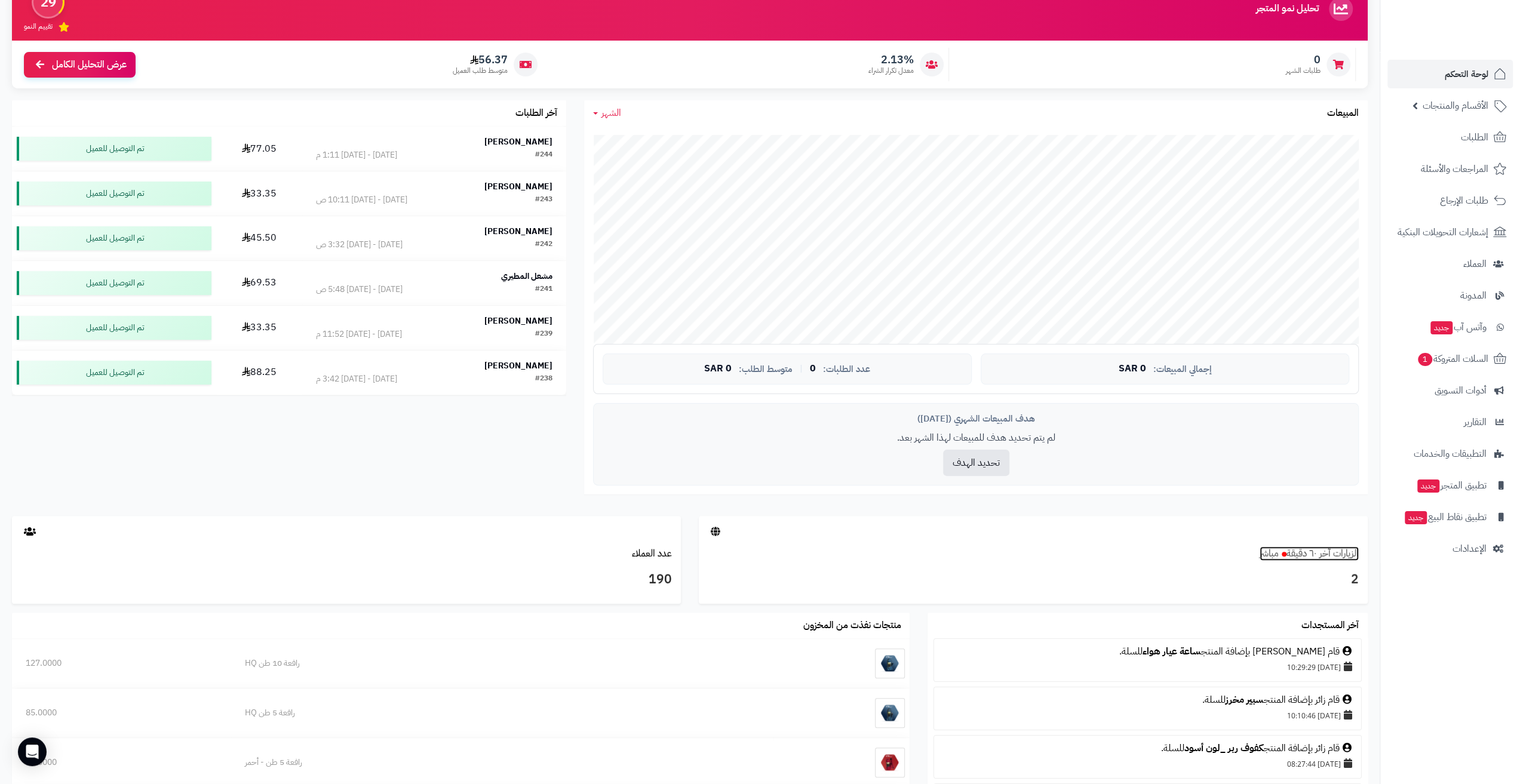
click at [1347, 556] on link "الزيارات آخر ٦٠ دقيقة مباشر" at bounding box center [1309, 553] width 99 height 14
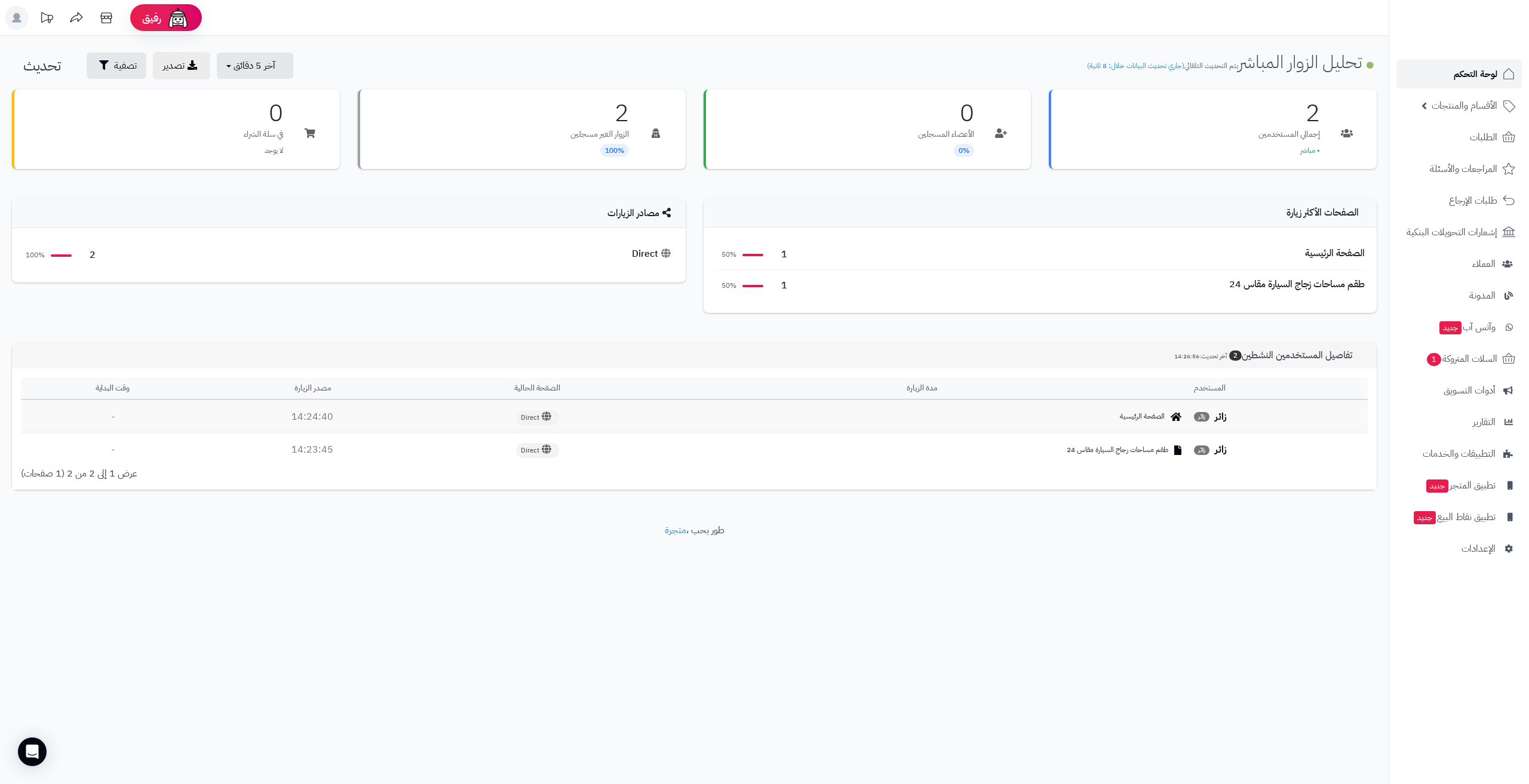
click at [1431, 72] on link "لوحة التحكم" at bounding box center [1459, 74] width 125 height 29
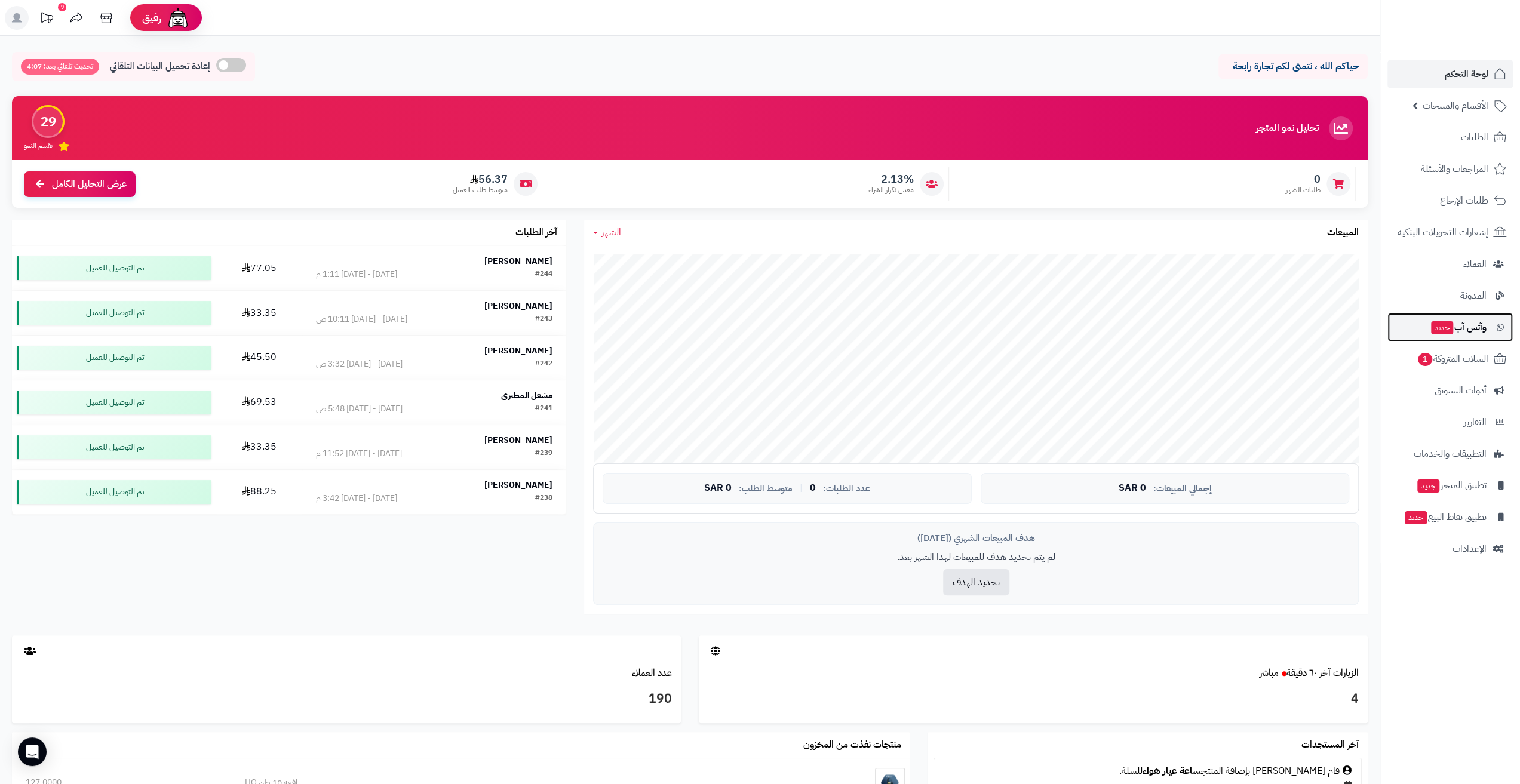
click at [1420, 329] on link "وآتس آب جديد" at bounding box center [1450, 327] width 125 height 29
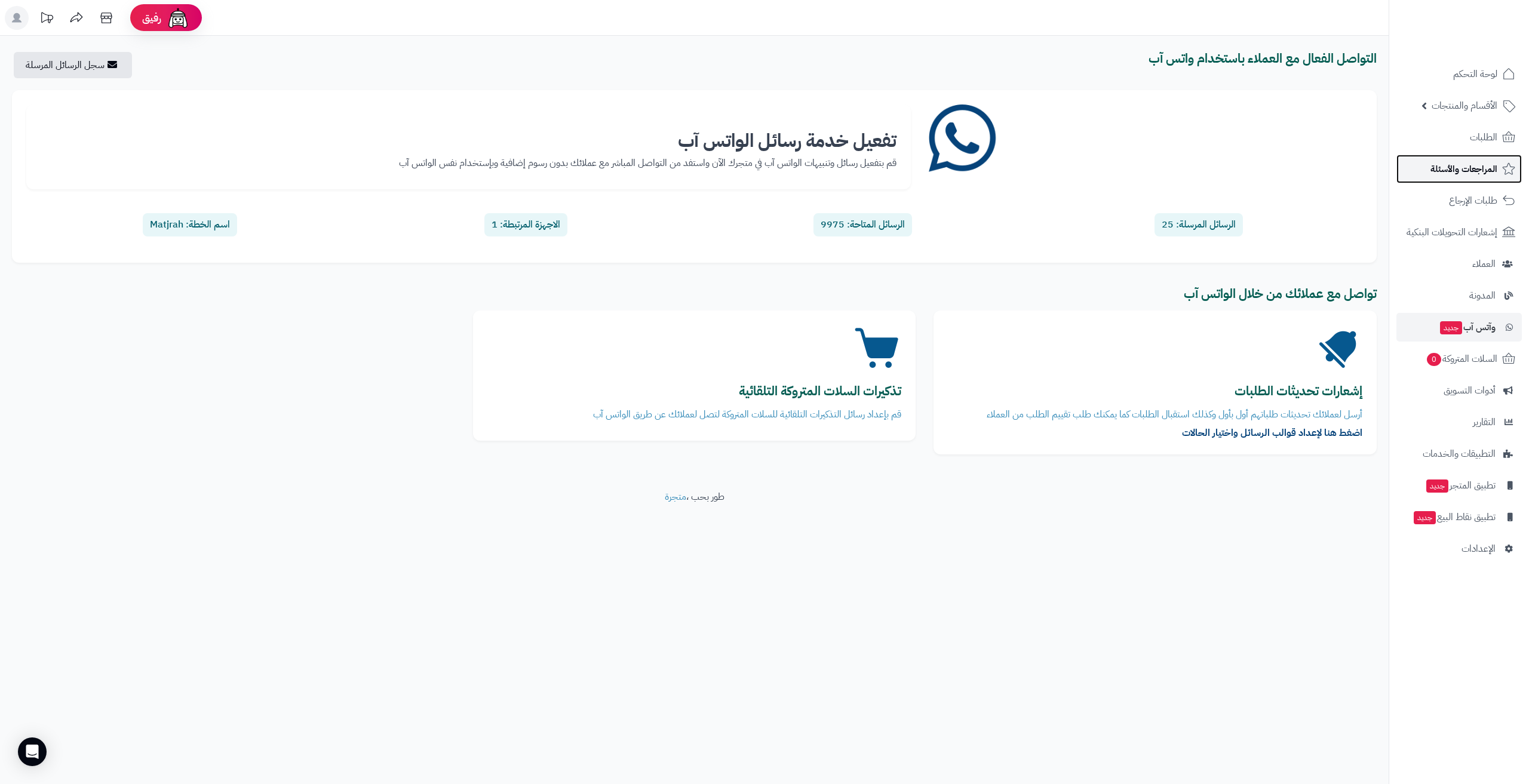
click at [1418, 176] on link "المراجعات والأسئلة" at bounding box center [1459, 169] width 125 height 29
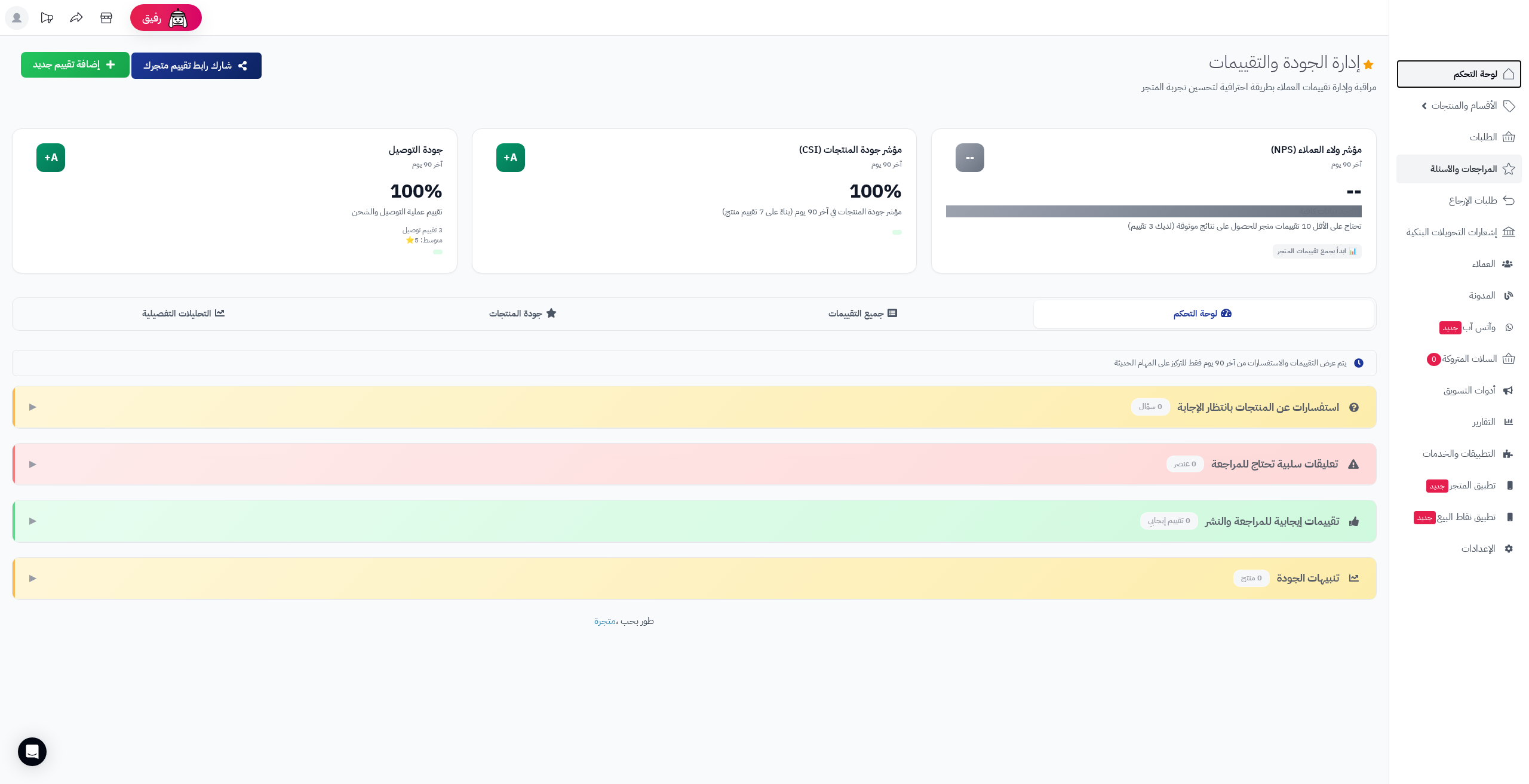
click at [1478, 77] on span "لوحة التحكم" at bounding box center [1475, 74] width 44 height 17
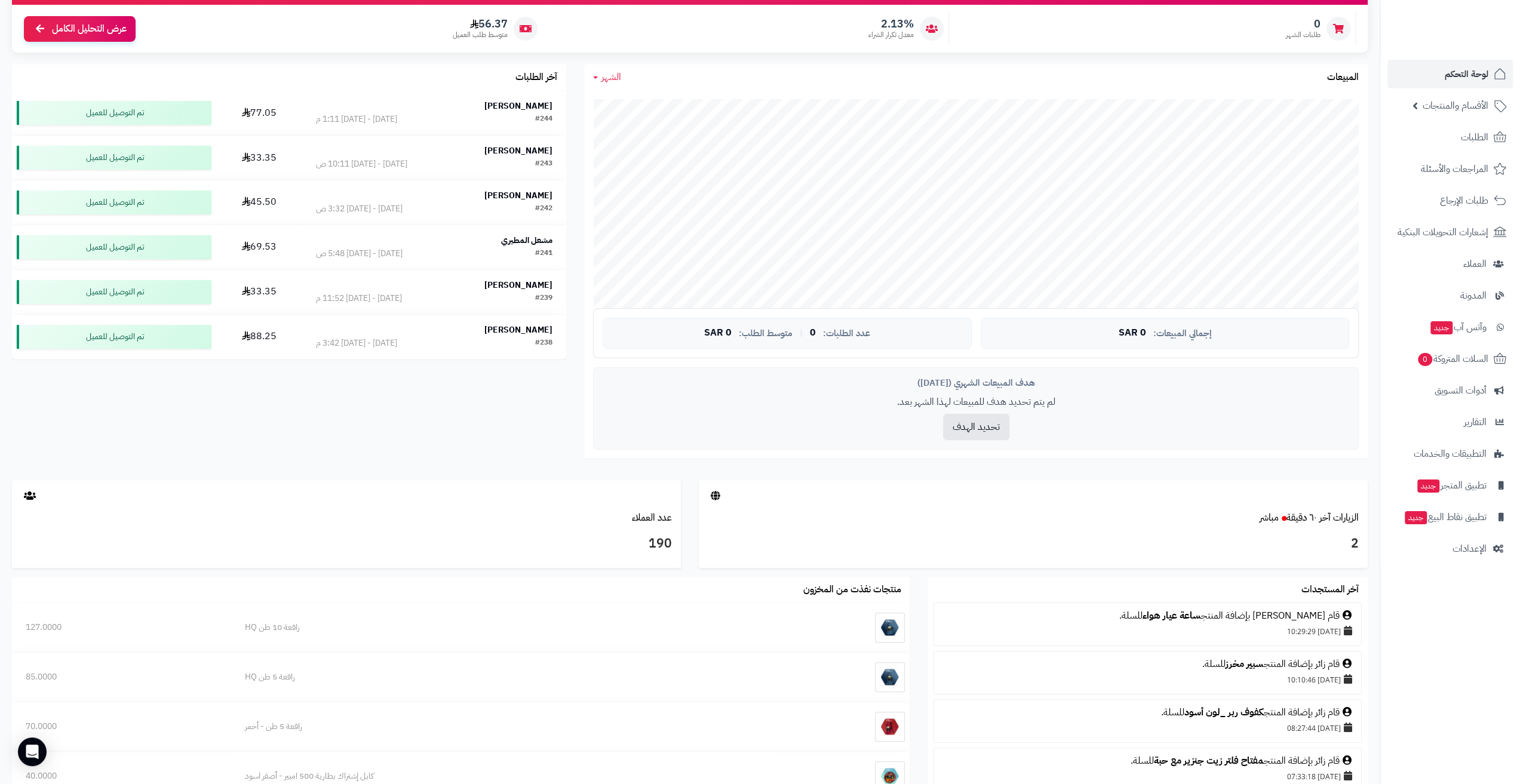
scroll to position [179, 0]
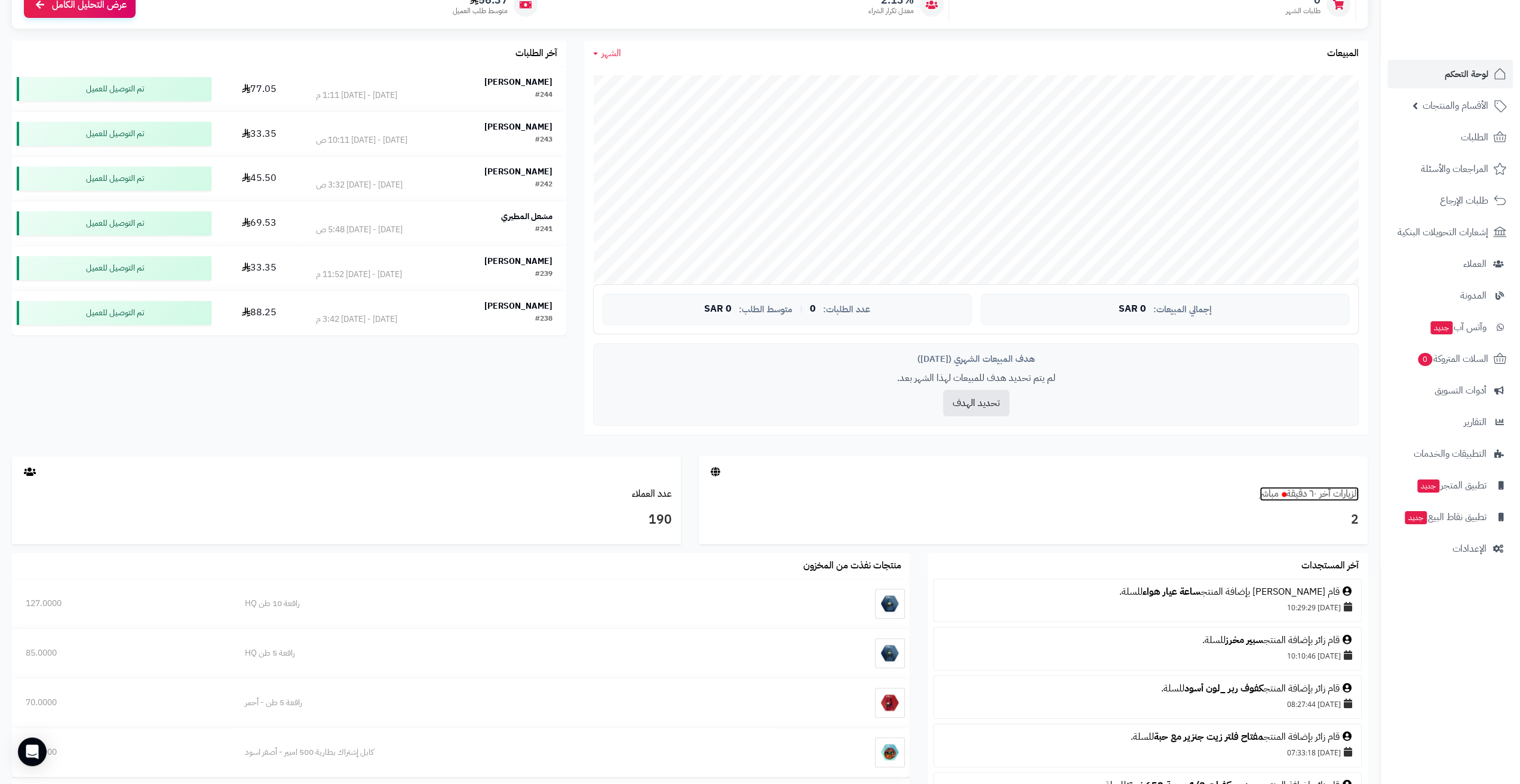
click at [1328, 495] on link "الزيارات آخر ٦٠ دقيقة مباشر" at bounding box center [1309, 494] width 99 height 14
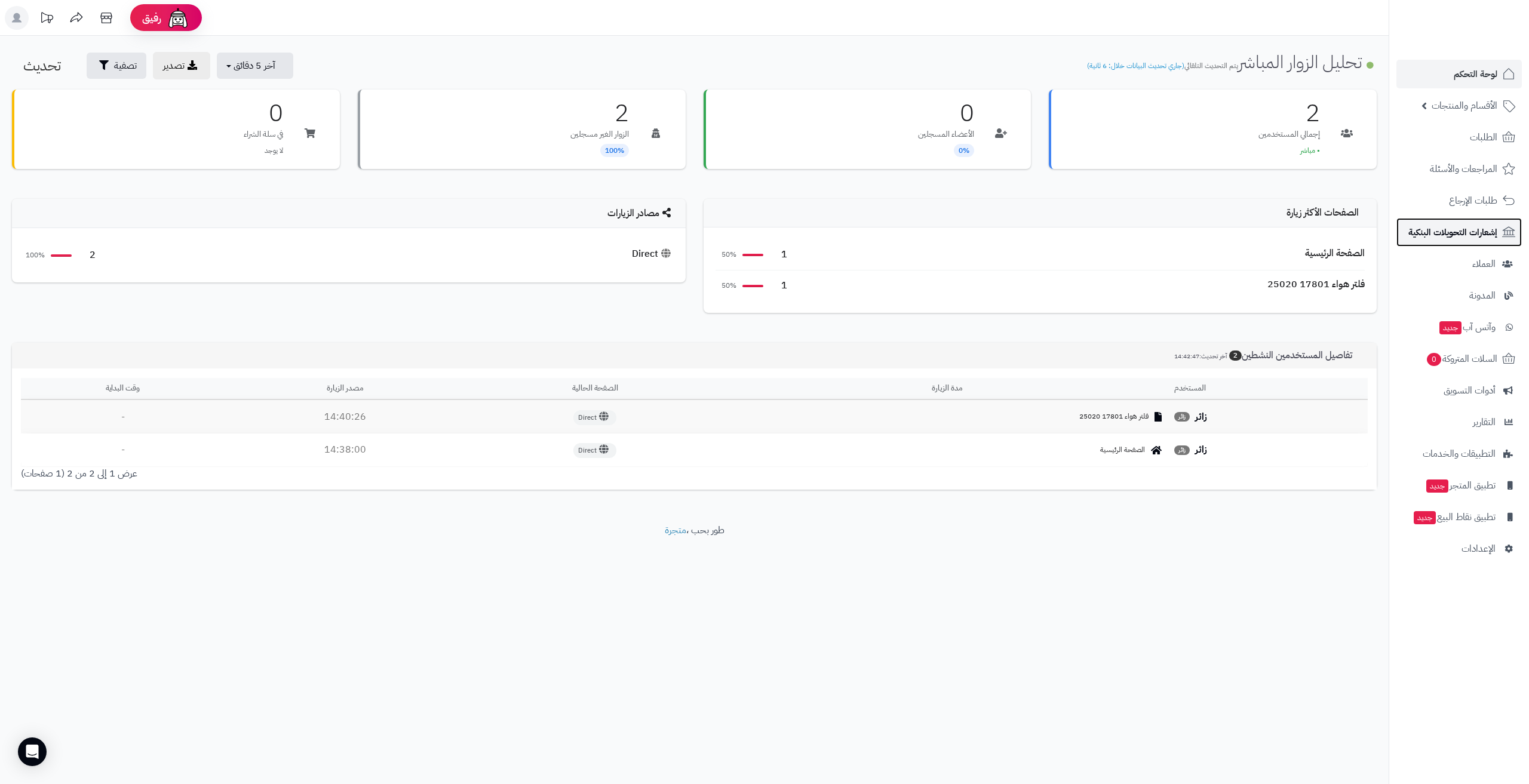
click at [1454, 241] on link "إشعارات التحويلات البنكية" at bounding box center [1459, 232] width 125 height 29
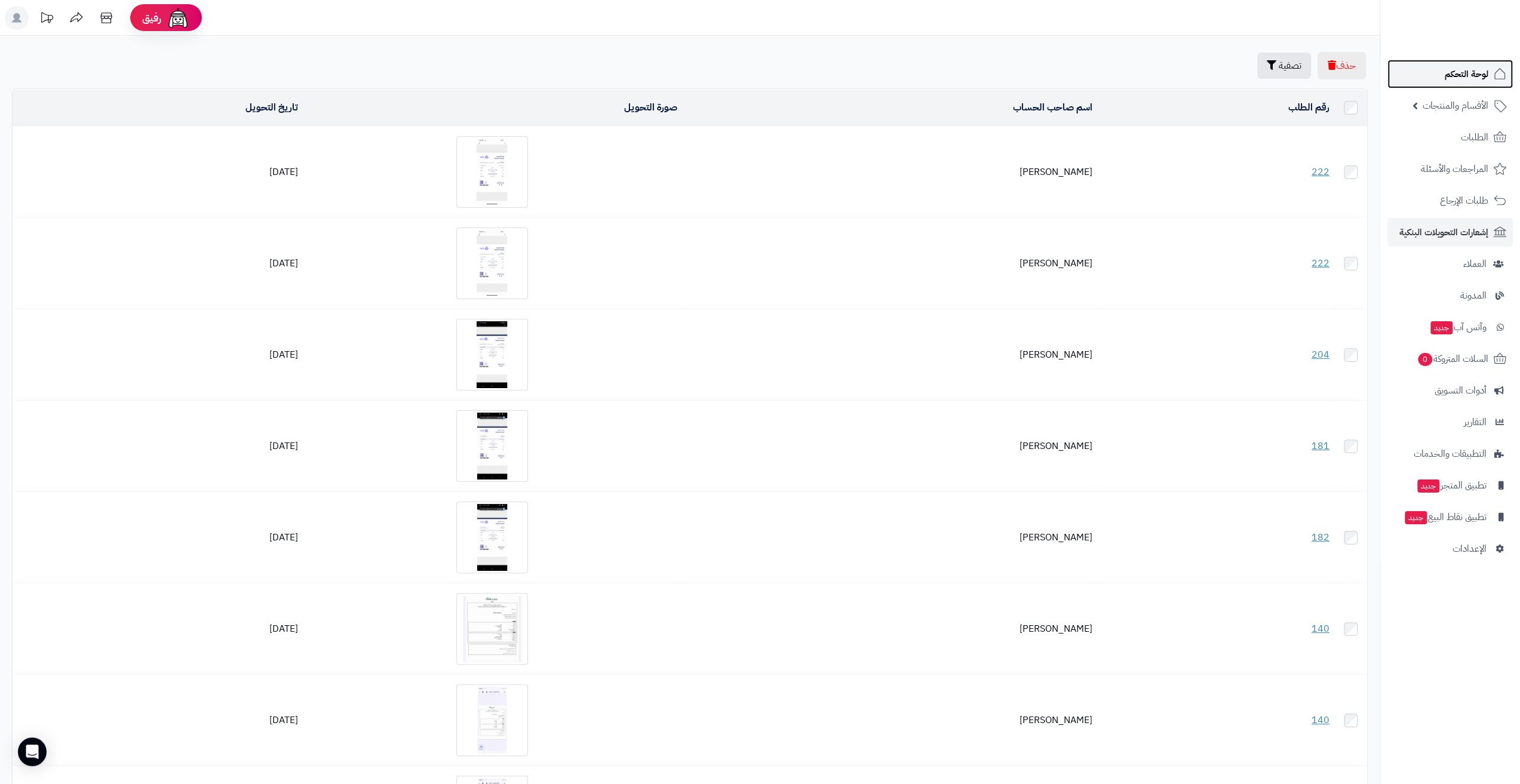
click at [1442, 75] on link "لوحة التحكم" at bounding box center [1450, 74] width 125 height 29
